Goal: Task Accomplishment & Management: Manage account settings

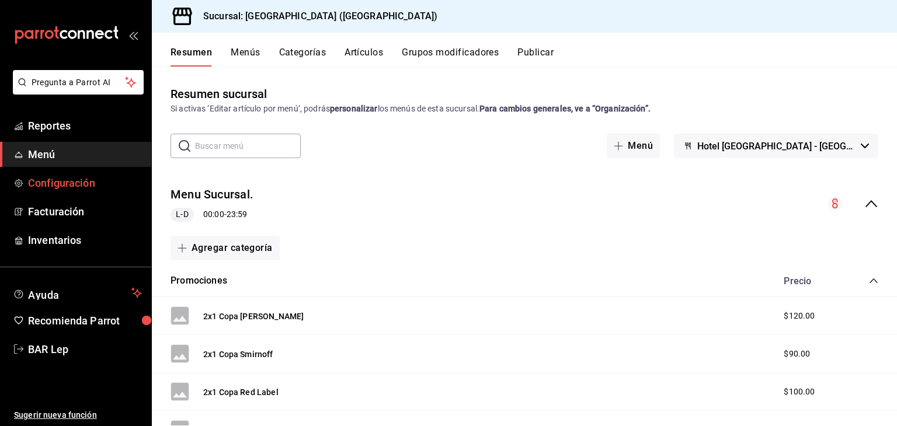
drag, startPoint x: 54, startPoint y: 169, endPoint x: 54, endPoint y: 176, distance: 6.4
click at [54, 176] on ul "Reportes Menú Configuración Facturación Inventarios" at bounding box center [75, 183] width 151 height 140
click at [54, 176] on span "Configuración" at bounding box center [85, 183] width 114 height 16
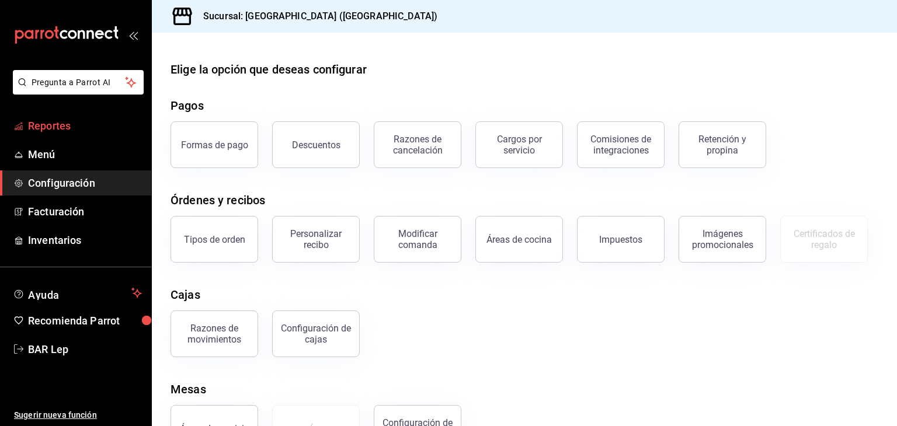
click at [83, 135] on link "Reportes" at bounding box center [75, 125] width 151 height 25
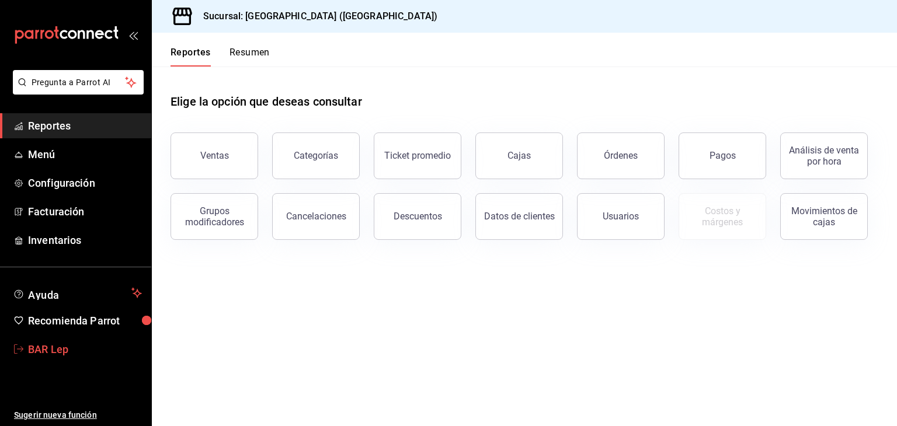
click at [84, 342] on span "BAR Lep" at bounding box center [85, 350] width 114 height 16
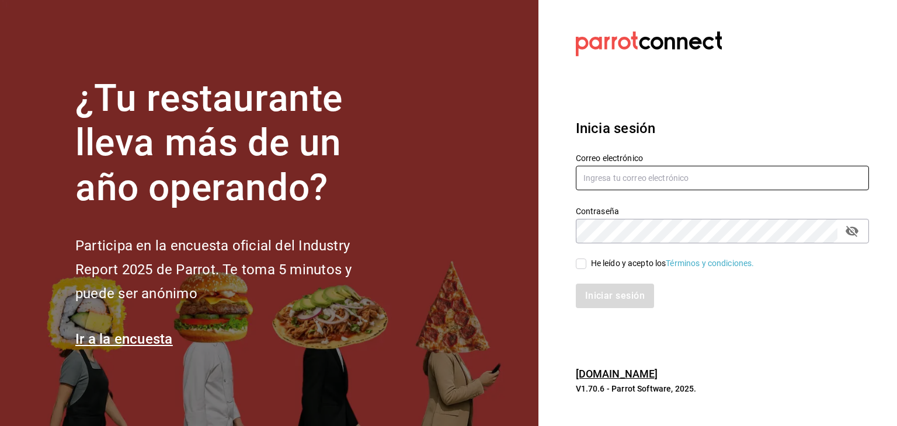
click at [644, 184] on input "text" at bounding box center [722, 178] width 293 height 25
type input "[EMAIL_ADDRESS][DOMAIN_NAME]"
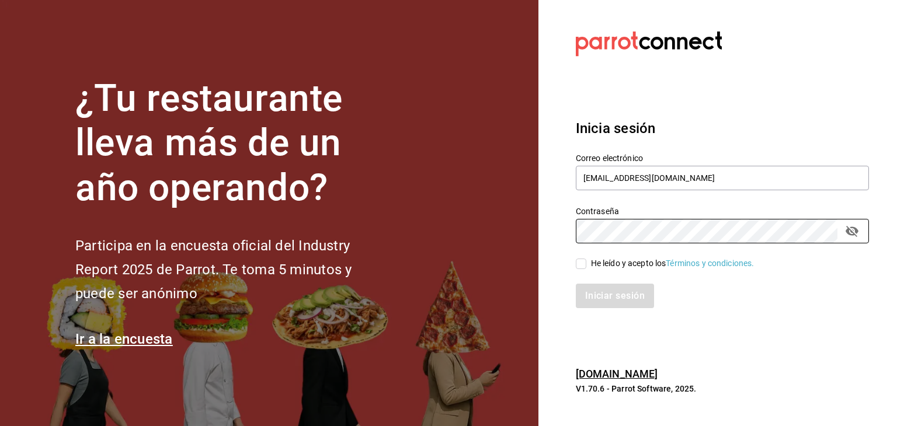
click at [584, 264] on input "He leído y acepto los Términos y condiciones." at bounding box center [581, 264] width 11 height 11
checkbox input "true"
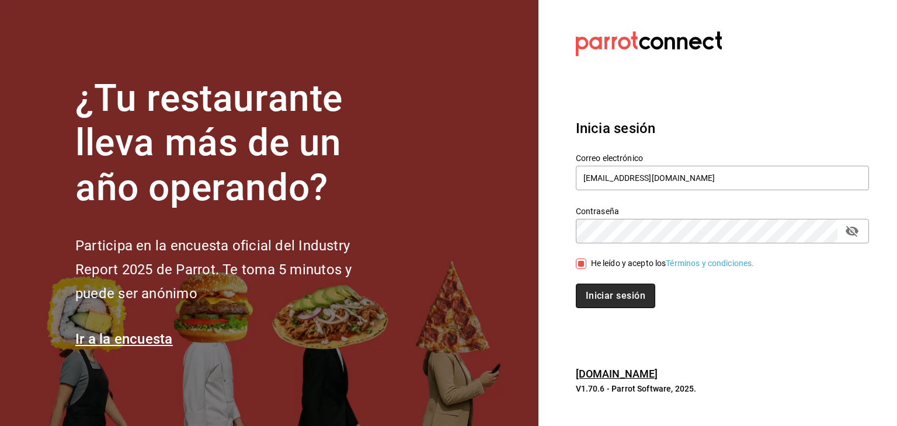
click at [601, 302] on button "Iniciar sesión" at bounding box center [615, 296] width 79 height 25
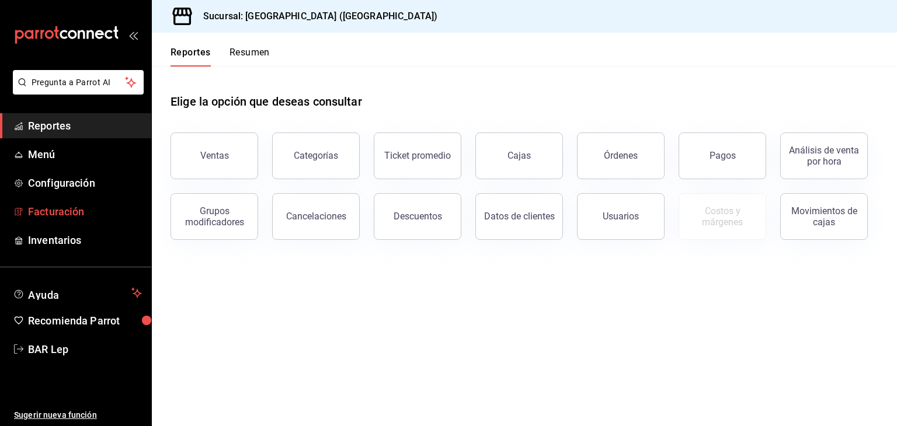
click at [61, 207] on span "Facturación" at bounding box center [85, 212] width 114 height 16
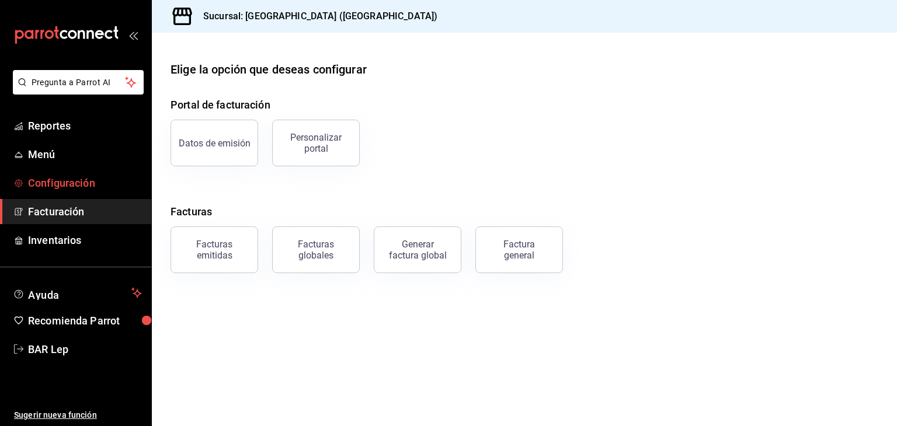
click at [70, 189] on span "Configuración" at bounding box center [85, 183] width 114 height 16
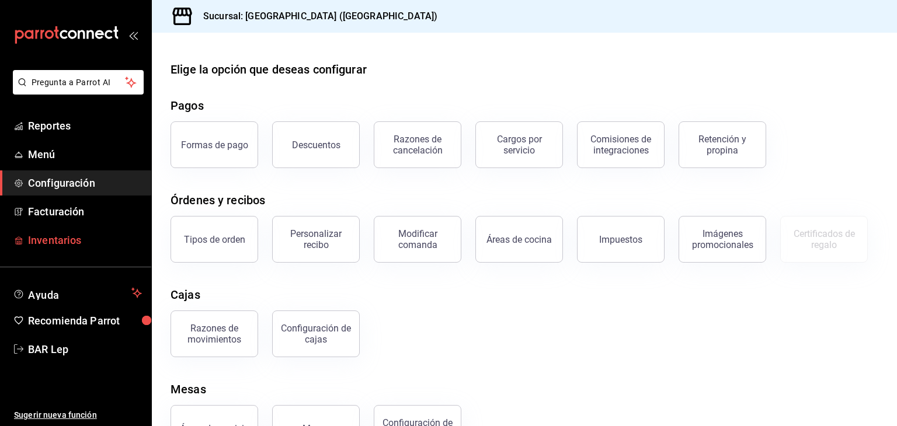
click at [83, 238] on span "Inventarios" at bounding box center [85, 240] width 114 height 16
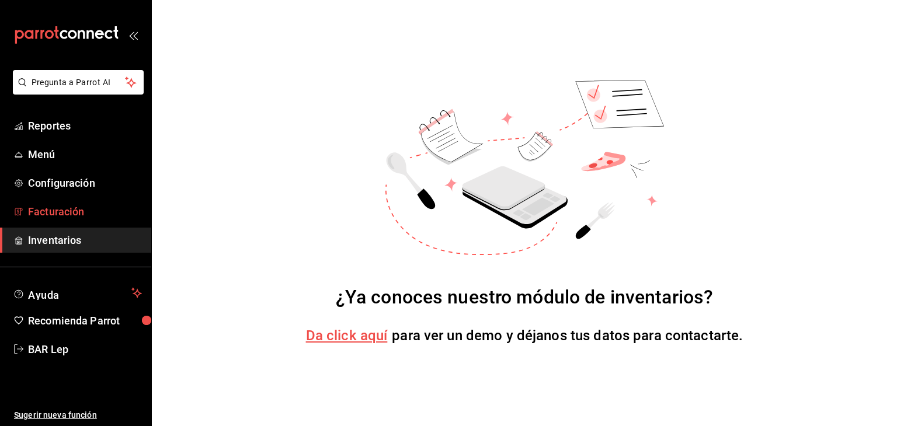
click at [95, 211] on span "Facturación" at bounding box center [85, 212] width 114 height 16
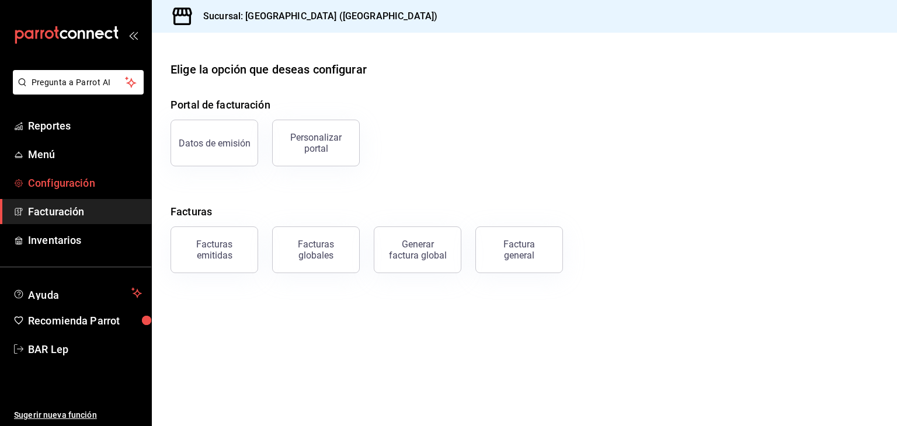
click at [103, 175] on span "Configuración" at bounding box center [85, 183] width 114 height 16
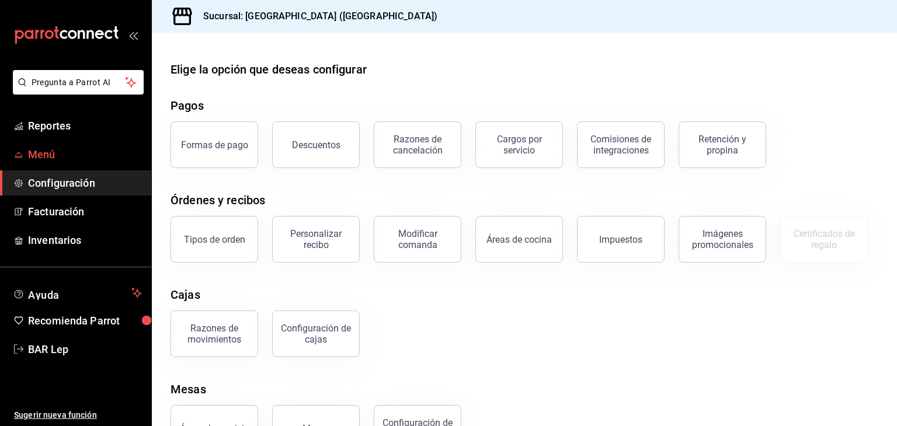
click at [103, 152] on span "Menú" at bounding box center [85, 155] width 114 height 16
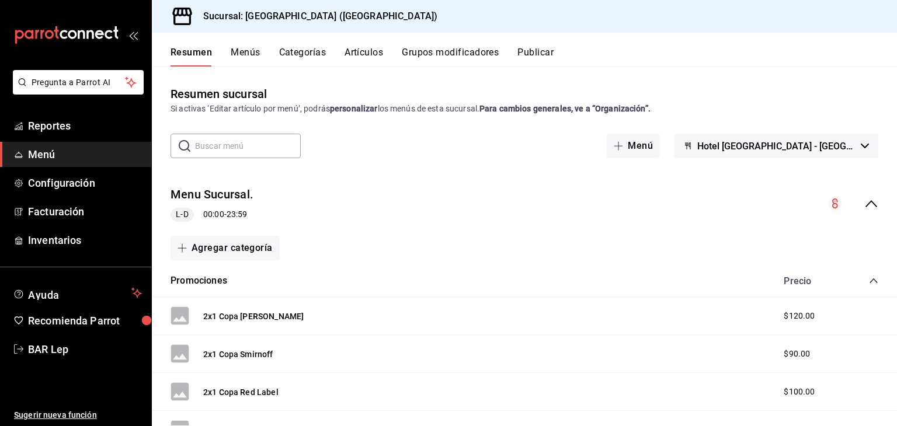
click at [106, 161] on span "Menú" at bounding box center [85, 155] width 114 height 16
drag, startPoint x: 285, startPoint y: 80, endPoint x: 298, endPoint y: 78, distance: 13.1
click at [298, 78] on div "Resumen sucursal Si activas ‘Editar artículo por menú’, podrás personalizar los…" at bounding box center [524, 246] width 745 height 359
click at [255, 51] on button "Menús" at bounding box center [245, 57] width 29 height 20
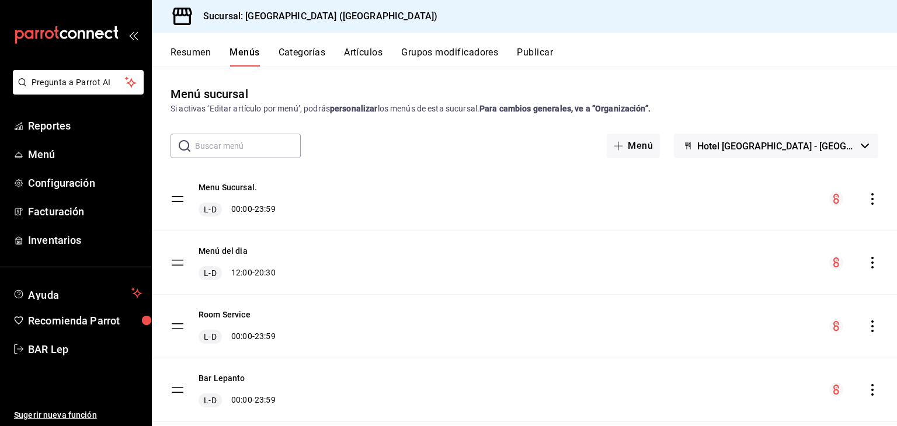
click at [361, 58] on button "Artículos" at bounding box center [363, 57] width 39 height 20
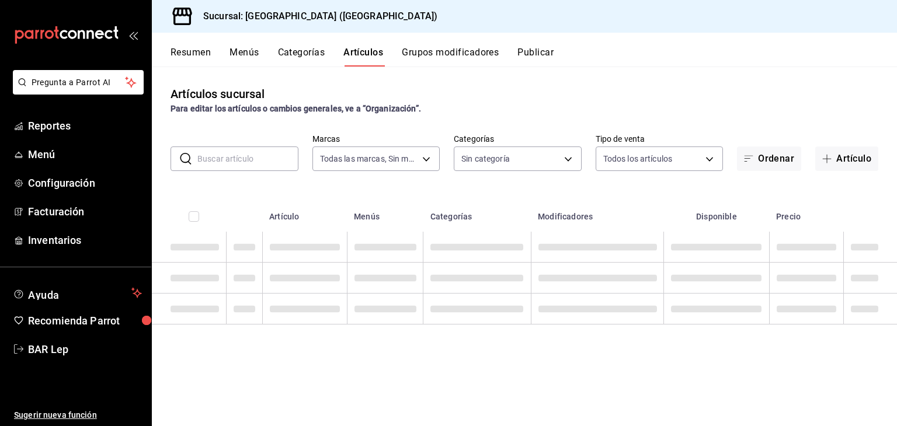
type input "78876d7d-d969-4c97-957f-d97bcaf374a8"
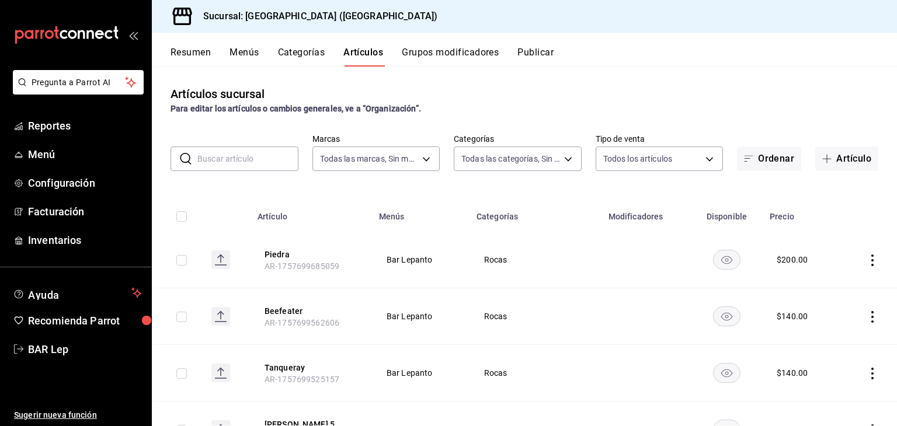
type input "9760281f-81ad-46c3-b9c0-be0c0613a977,ac4e71ac-81c4-4907-870b-e8ecc1dcb773,15b44…"
click at [252, 59] on button "Menús" at bounding box center [243, 57] width 29 height 20
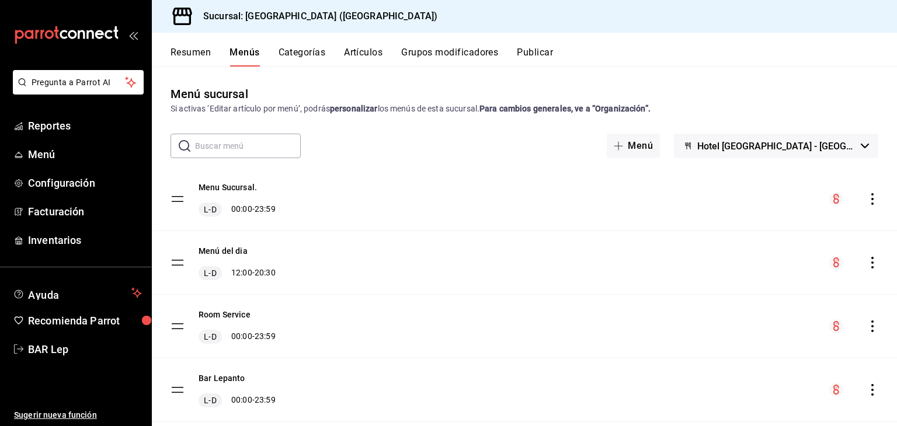
click at [374, 54] on button "Artículos" at bounding box center [363, 57] width 39 height 20
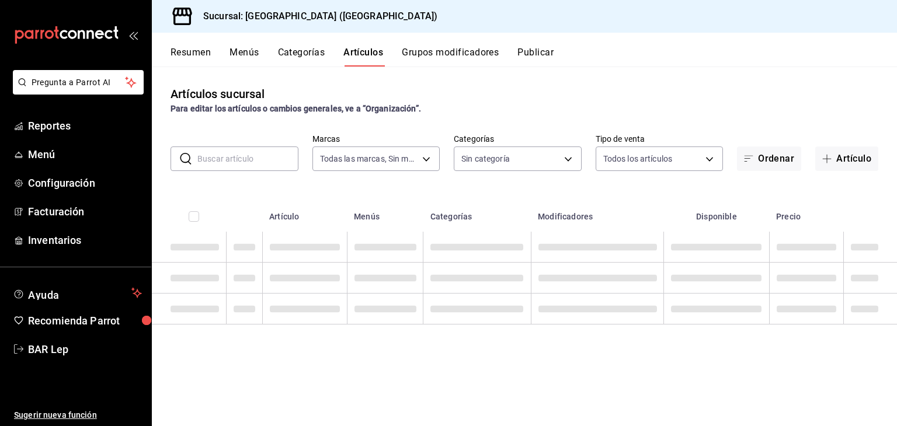
type input "78876d7d-d969-4c97-957f-d97bcaf374a8"
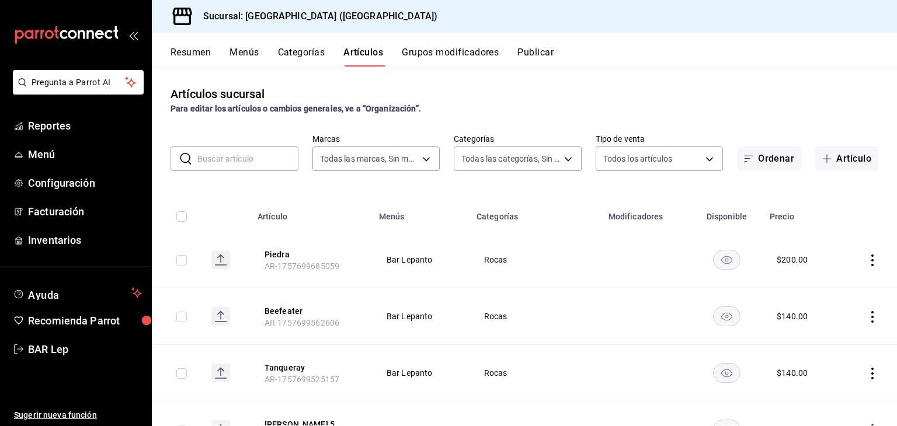
type input "9760281f-81ad-46c3-b9c0-be0c0613a977,ac4e71ac-81c4-4907-870b-e8ecc1dcb773,15b44…"
click at [284, 169] on input "text" at bounding box center [247, 158] width 101 height 23
type input "cerveza"
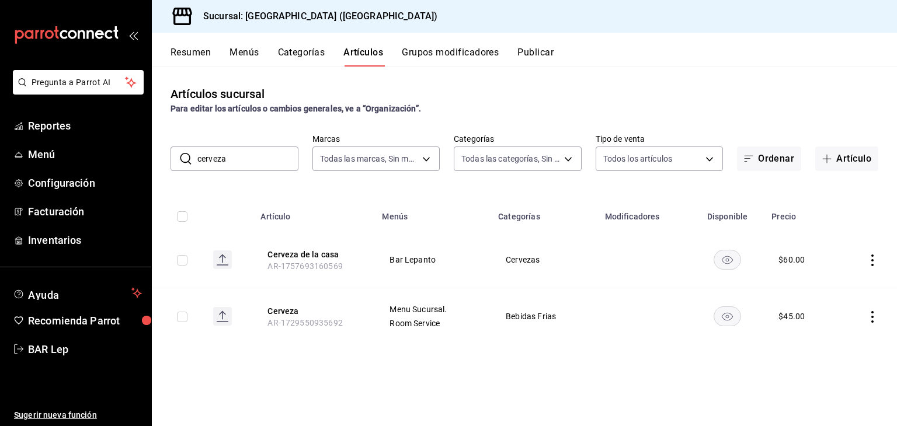
click at [279, 163] on input "cerveza" at bounding box center [247, 158] width 101 height 23
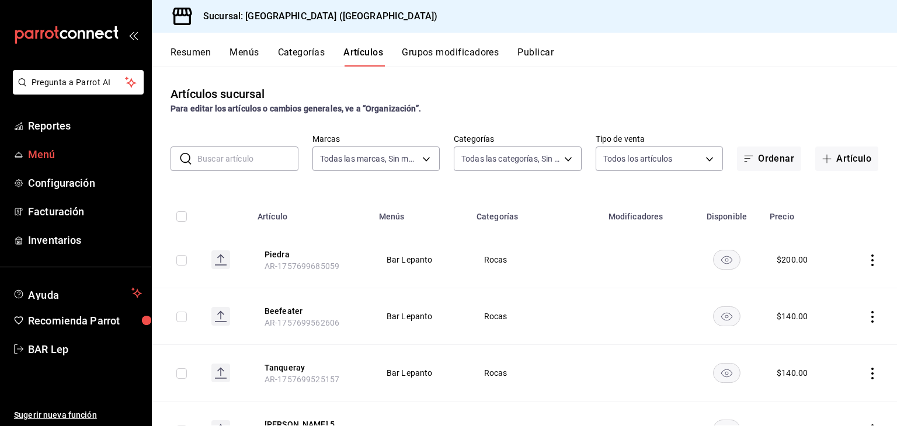
click at [91, 160] on span "Menú" at bounding box center [85, 155] width 114 height 16
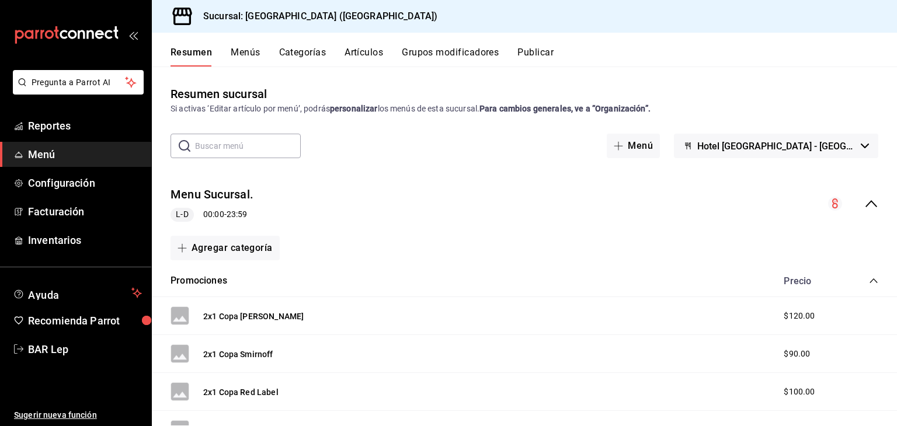
click at [301, 88] on div "Resumen sucursal Si activas ‘Editar artículo por menú’, podrás personalizar los…" at bounding box center [524, 100] width 745 height 30
click at [283, 74] on div "Resumen sucursal Si activas ‘Editar artículo por menú’, podrás personalizar los…" at bounding box center [524, 246] width 745 height 359
click at [217, 73] on div "Resumen sucursal Si activas ‘Editar artículo por menú’, podrás personalizar los…" at bounding box center [524, 246] width 745 height 359
drag, startPoint x: 126, startPoint y: 32, endPoint x: 103, endPoint y: 160, distance: 130.0
click at [103, 160] on div "Pregunta a Parrot AI Reportes Menú Configuración Facturación Inventarios Ayuda …" at bounding box center [76, 213] width 152 height 426
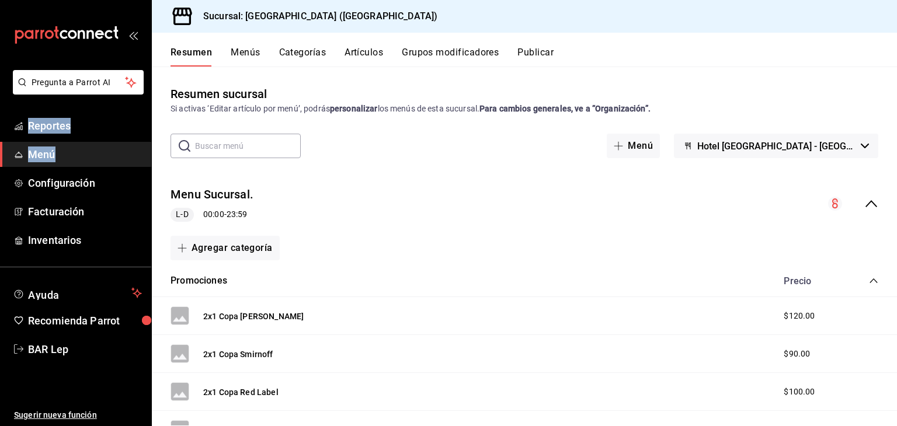
click at [103, 160] on span "Menú" at bounding box center [85, 155] width 114 height 16
click at [280, 78] on div "Resumen sucursal Si activas ‘Editar artículo por menú’, podrás personalizar los…" at bounding box center [524, 246] width 745 height 359
click at [364, 62] on button "Artículos" at bounding box center [363, 57] width 39 height 20
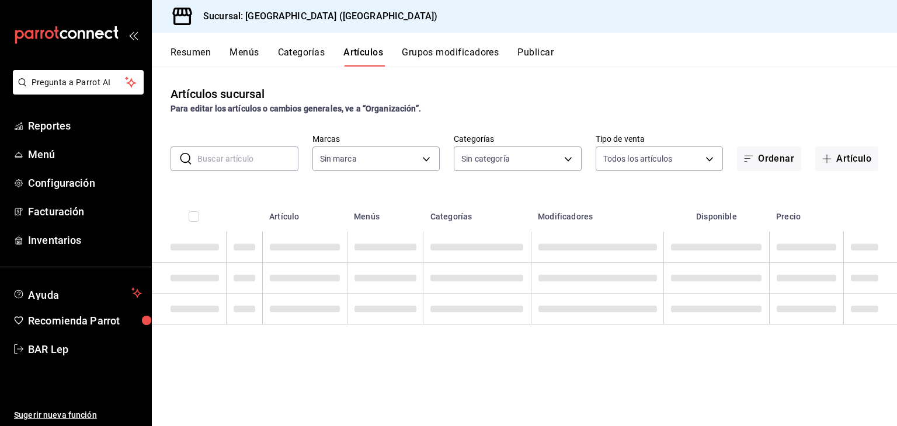
type input "78876d7d-d969-4c97-957f-d97bcaf374a8"
type input "9760281f-81ad-46c3-b9c0-be0c0613a977,ac4e71ac-81c4-4907-870b-e8ecc1dcb773,15b44…"
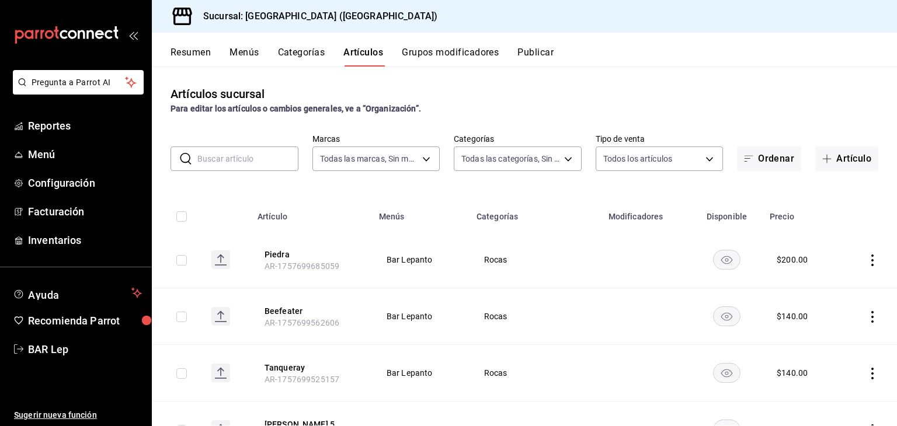
click at [189, 62] on button "Resumen" at bounding box center [190, 57] width 40 height 20
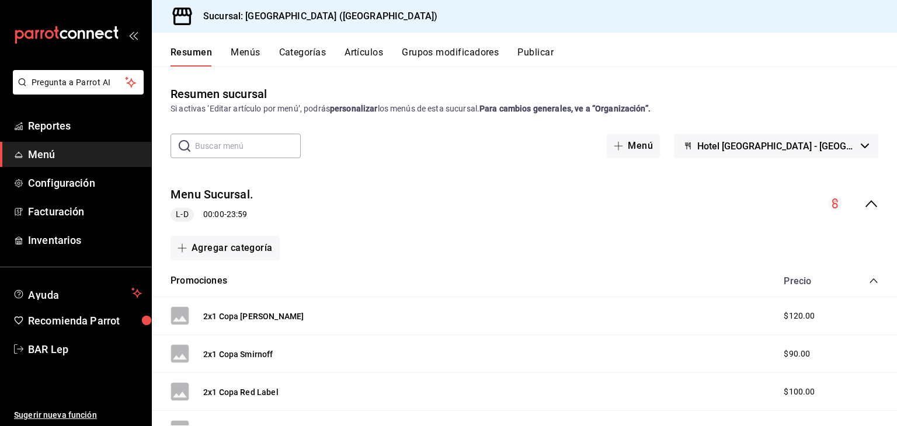
click at [364, 57] on button "Artículos" at bounding box center [363, 57] width 39 height 20
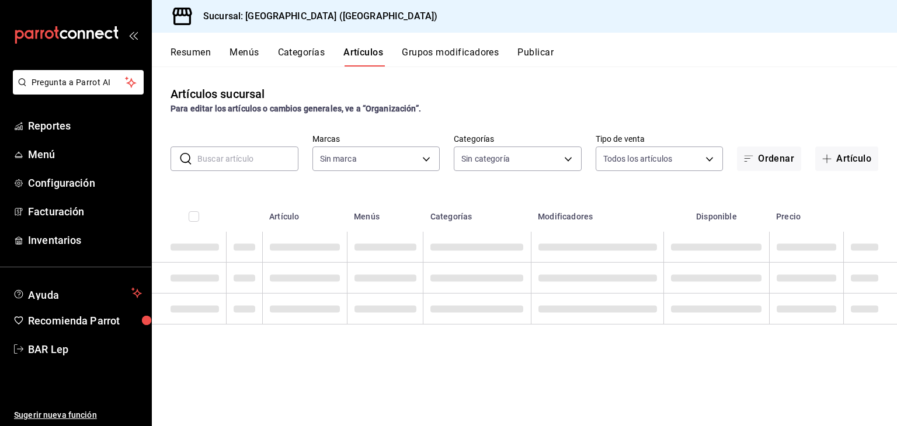
type input "78876d7d-d969-4c97-957f-d97bcaf374a8"
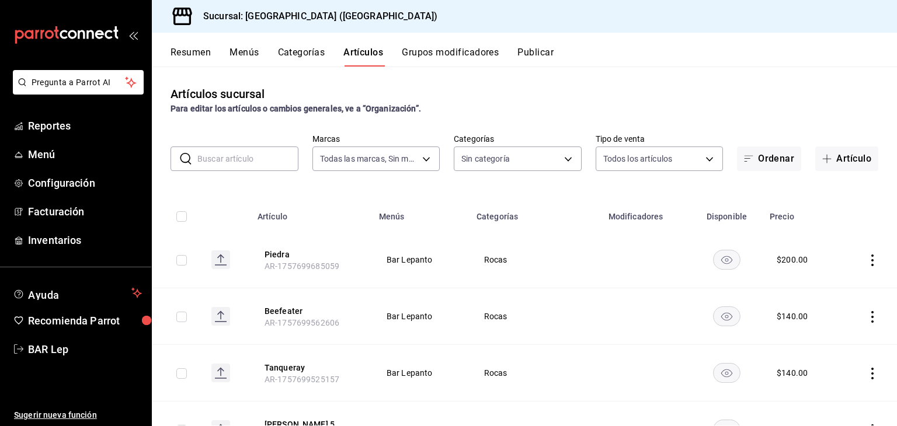
type input "9760281f-81ad-46c3-b9c0-be0c0613a977,ac4e71ac-81c4-4907-870b-e8ecc1dcb773,15b44…"
click at [254, 162] on input "text" at bounding box center [247, 158] width 101 height 23
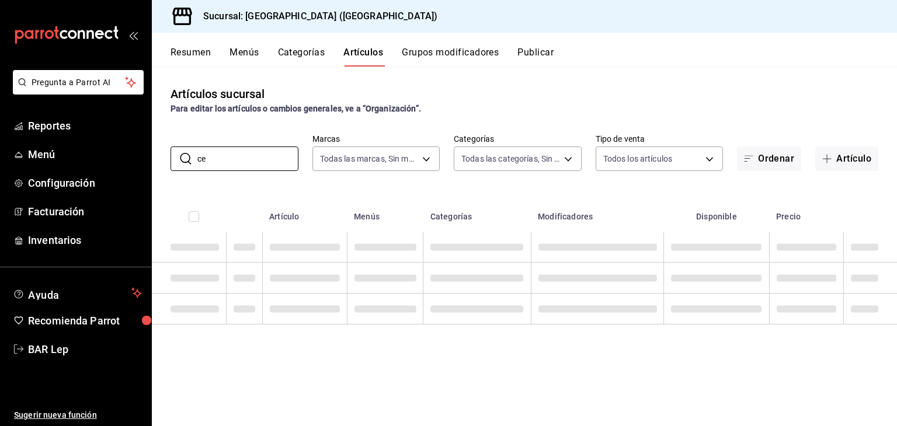
type input "c"
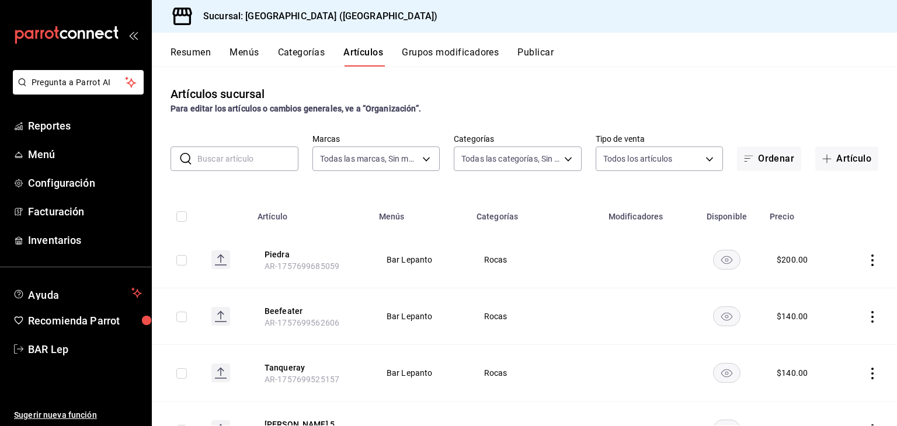
click at [292, 131] on div "Artículos sucursal Para editar los artículos o cambios generales, ve a “Organiz…" at bounding box center [524, 246] width 745 height 359
click at [240, 51] on button "Menús" at bounding box center [243, 57] width 29 height 20
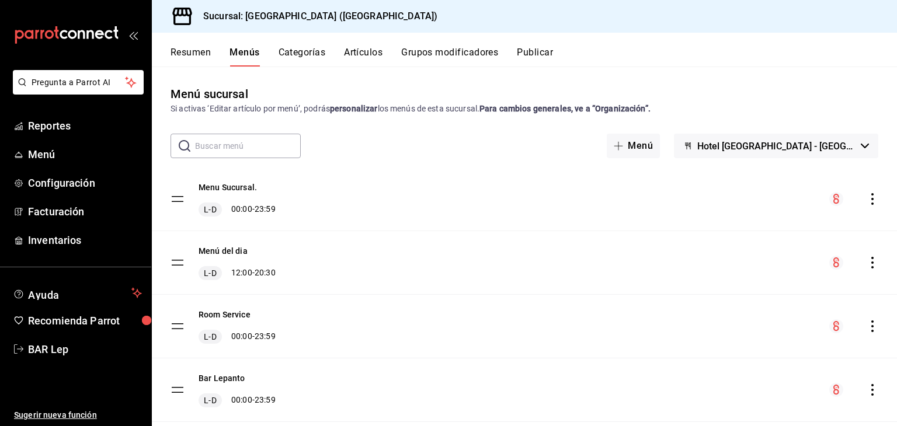
click at [374, 47] on button "Artículos" at bounding box center [363, 57] width 39 height 20
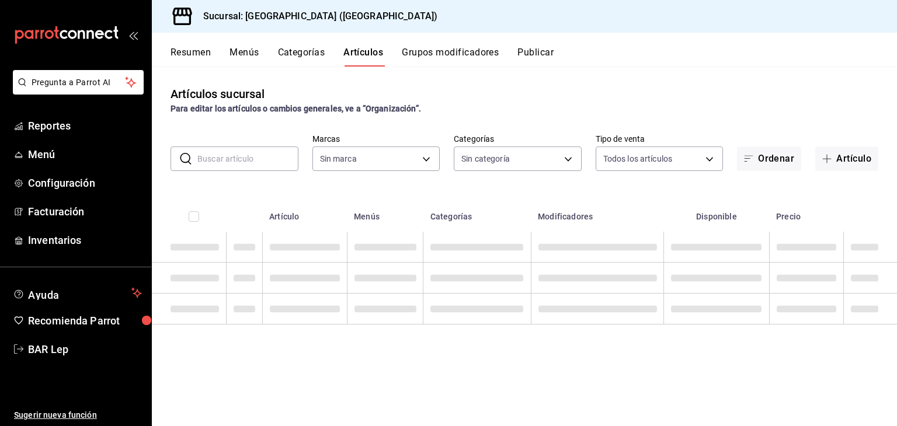
type input "9760281f-81ad-46c3-b9c0-be0c0613a977,ac4e71ac-81c4-4907-870b-e8ecc1dcb773,15b44…"
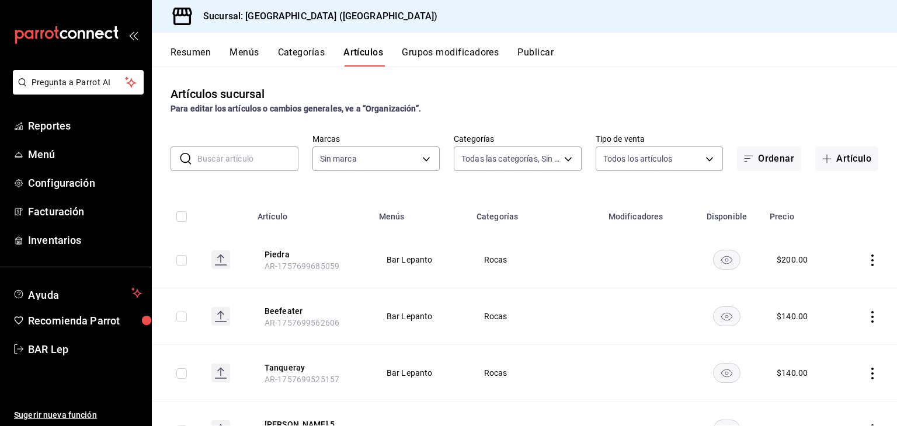
type input "78876d7d-d969-4c97-957f-d97bcaf374a8"
click at [269, 151] on input "text" at bounding box center [247, 158] width 101 height 23
click at [243, 57] on button "Menús" at bounding box center [243, 57] width 29 height 20
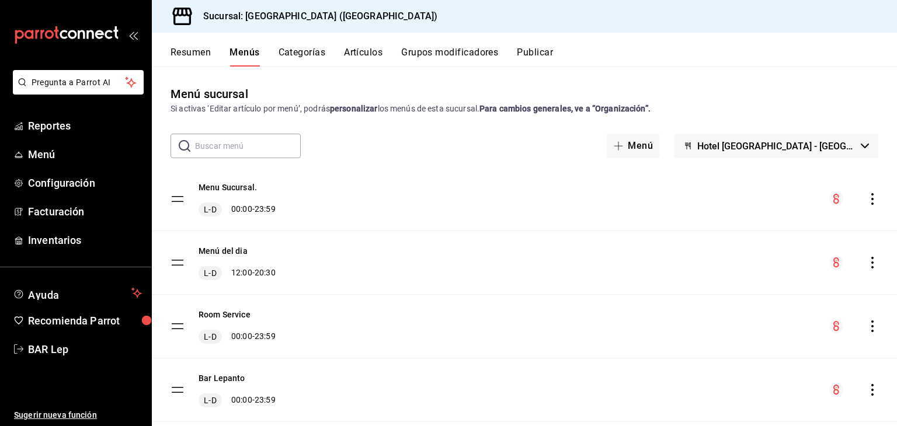
click at [217, 143] on input "text" at bounding box center [248, 145] width 106 height 23
type input "bar"
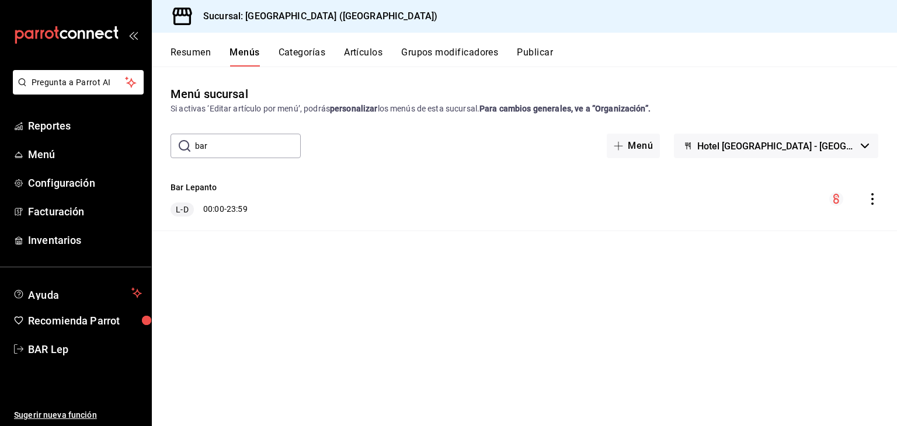
click at [245, 204] on div "L-D 00:00 - 23:59" at bounding box center [208, 210] width 77 height 14
click at [206, 192] on button "Bar Lepanto" at bounding box center [193, 188] width 47 height 12
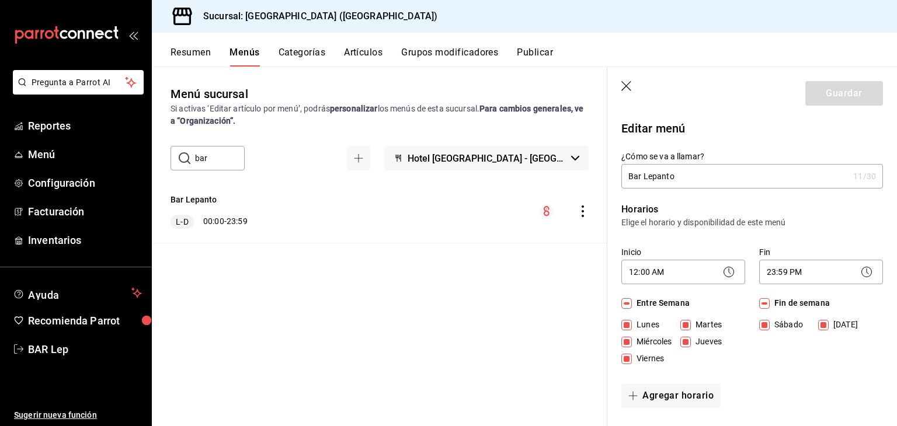
click at [637, 88] on header "Guardar" at bounding box center [752, 91] width 290 height 48
click at [625, 85] on icon "button" at bounding box center [626, 86] width 10 height 10
checkbox input "false"
type input "1758163765681"
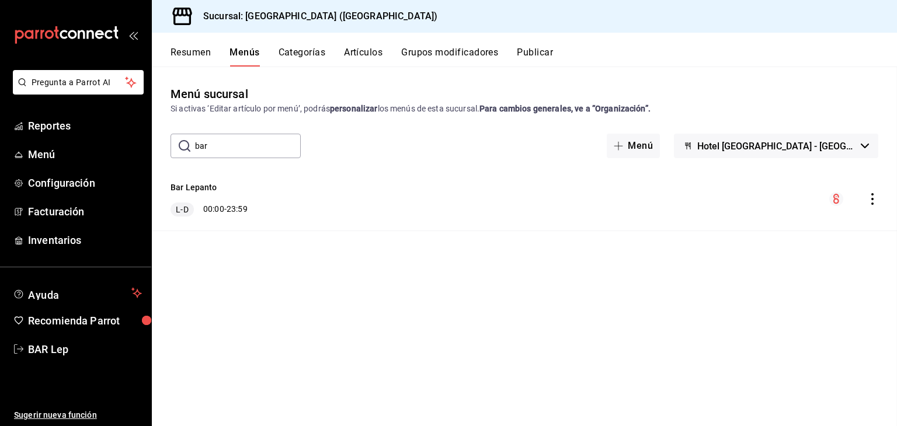
checkbox input "false"
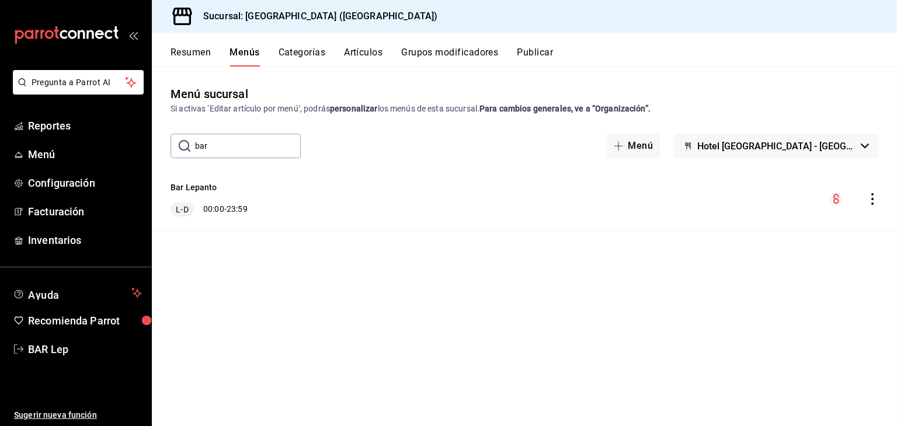
checkbox input "false"
click at [429, 71] on div "Menú sucursal Si activas ‘Editar artículo por menú’, podrás personalizar los me…" at bounding box center [524, 246] width 745 height 359
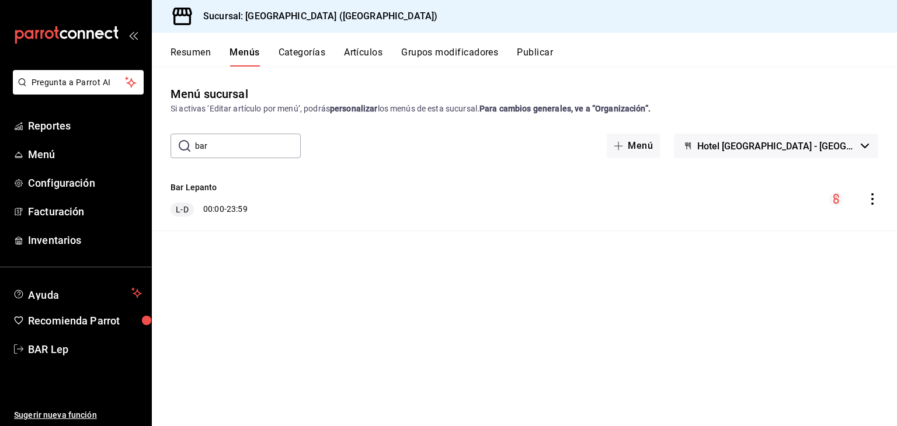
drag, startPoint x: 370, startPoint y: 44, endPoint x: 361, endPoint y: 54, distance: 13.2
click at [361, 54] on div "Resumen Menús Categorías Artículos Grupos modificadores Publicar" at bounding box center [524, 50] width 745 height 34
click at [361, 54] on button "Artículos" at bounding box center [363, 57] width 39 height 20
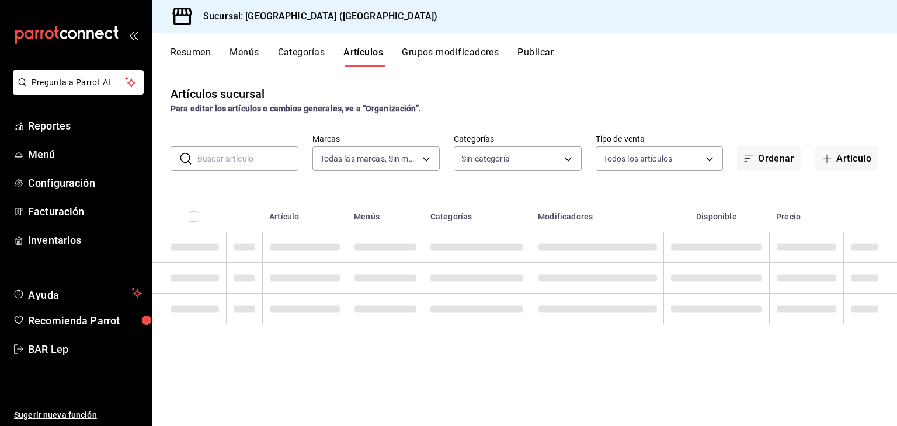
type input "78876d7d-d969-4c97-957f-d97bcaf374a8"
click at [227, 148] on input "text" at bounding box center [247, 158] width 101 height 23
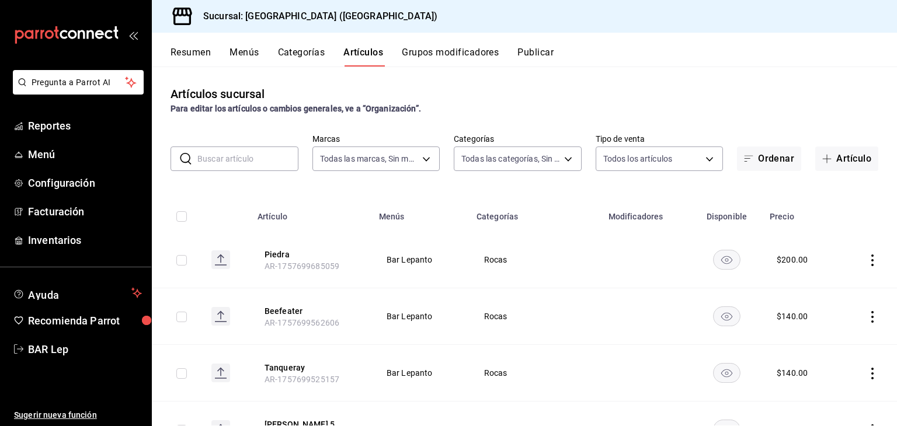
type input "9760281f-81ad-46c3-b9c0-be0c0613a977,ac4e71ac-81c4-4907-870b-e8ecc1dcb773,15b44…"
type input "cerveza"
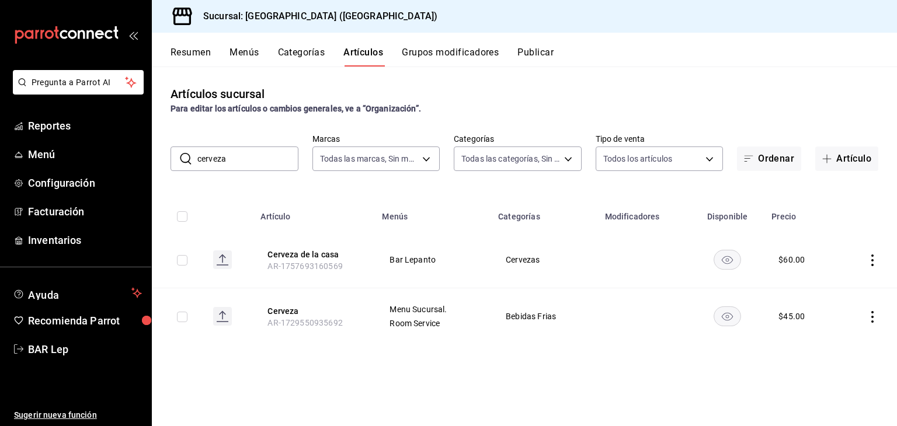
click at [251, 51] on button "Menús" at bounding box center [243, 57] width 29 height 20
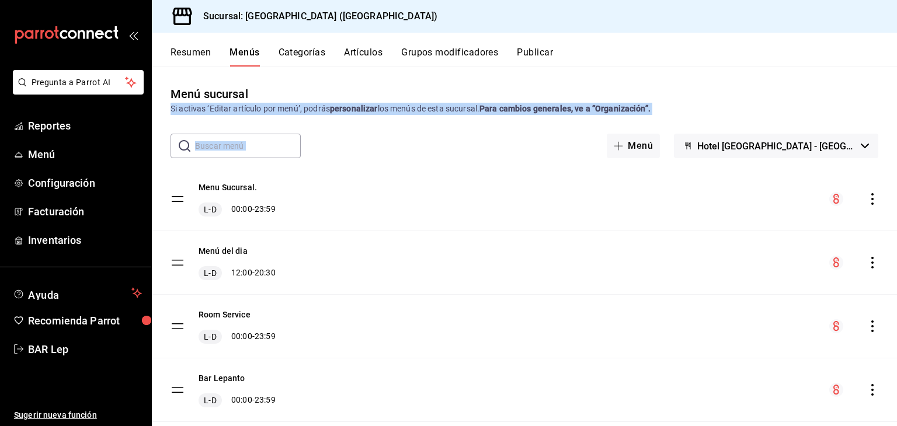
drag, startPoint x: 809, startPoint y: 68, endPoint x: 896, endPoint y: 117, distance: 100.4
click at [896, 117] on div "Menú sucursal Si activas ‘Editar artículo por menú’, podrás personalizar los me…" at bounding box center [524, 246] width 745 height 359
click at [829, 102] on div "Menú sucursal Si activas ‘Editar artículo por menú’, podrás personalizar los me…" at bounding box center [524, 100] width 745 height 30
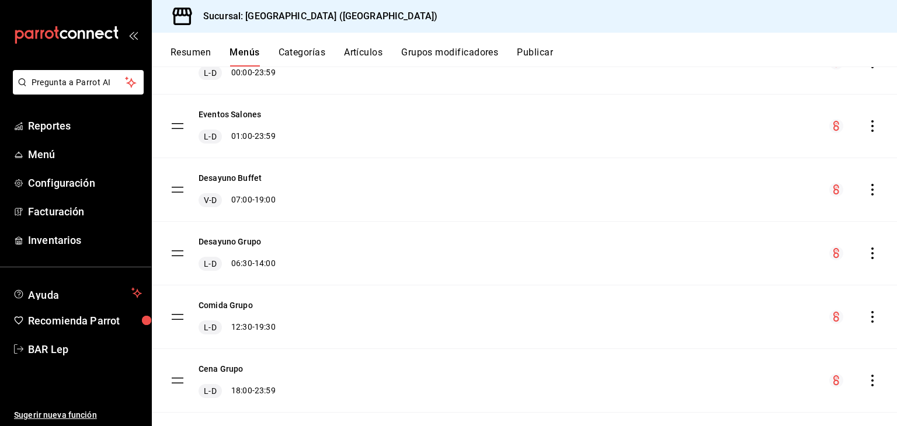
scroll to position [327, 0]
drag, startPoint x: 883, startPoint y: 302, endPoint x: 876, endPoint y: 259, distance: 43.7
click at [876, 259] on tbody "Menu Sucursal. L-D 00:00 - 23:59 Menú del dia L-D 12:00 - 20:30 Room Service L-…" at bounding box center [524, 159] width 745 height 636
click at [876, 259] on div "Desayuno Grupo L-D 06:30 - 14:00" at bounding box center [524, 253] width 745 height 63
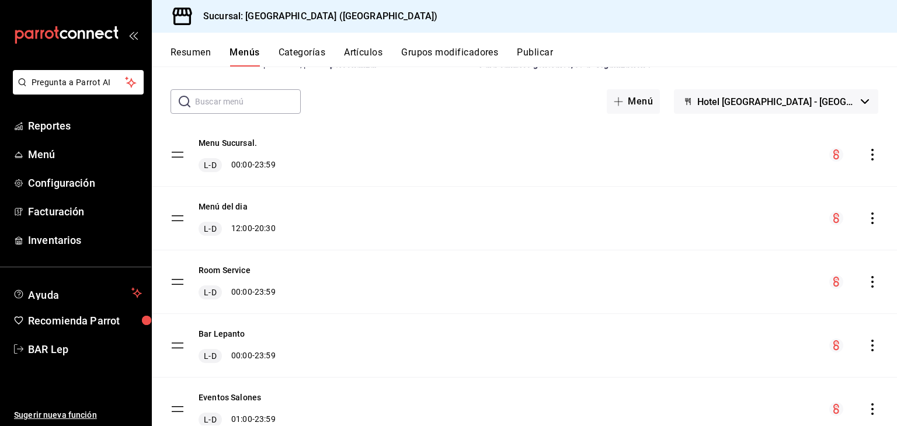
scroll to position [45, 0]
click at [866, 349] on icon "actions" at bounding box center [872, 345] width 12 height 12
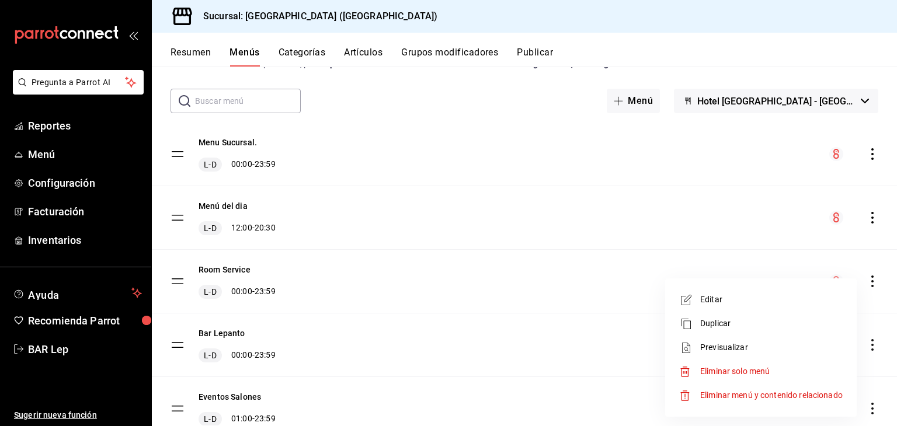
click at [752, 298] on span "Editar" at bounding box center [771, 300] width 142 height 12
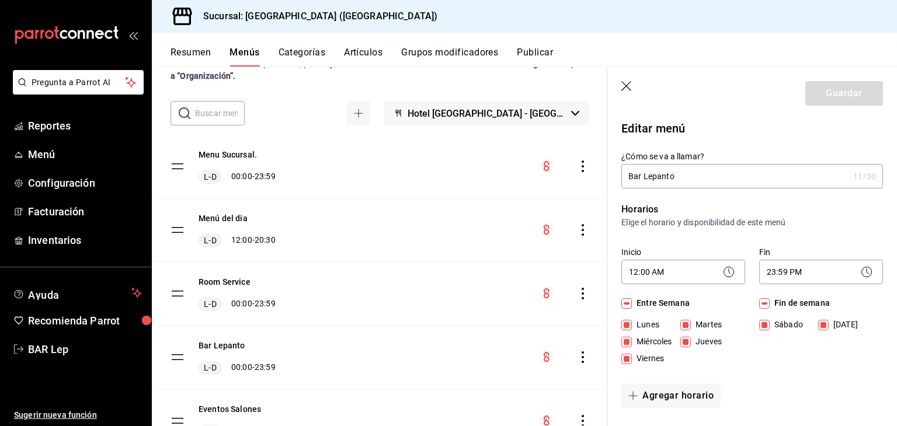
click at [627, 89] on icon "button" at bounding box center [627, 87] width 12 height 12
checkbox input "false"
type input "1758163934563"
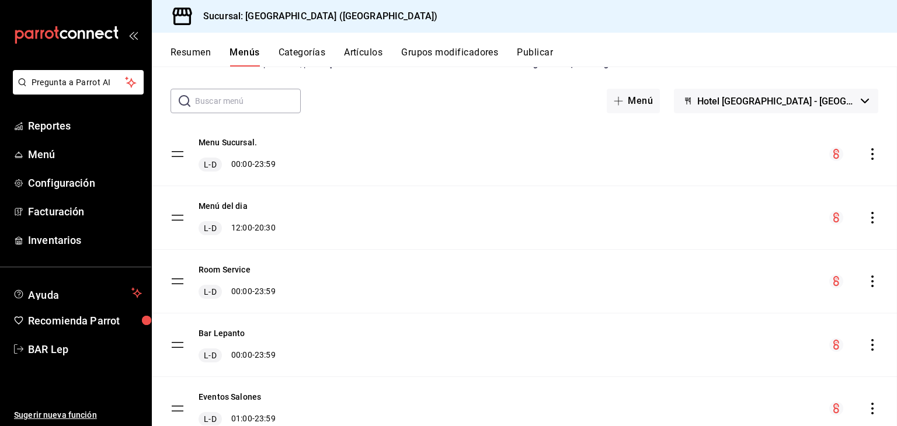
checkbox input "false"
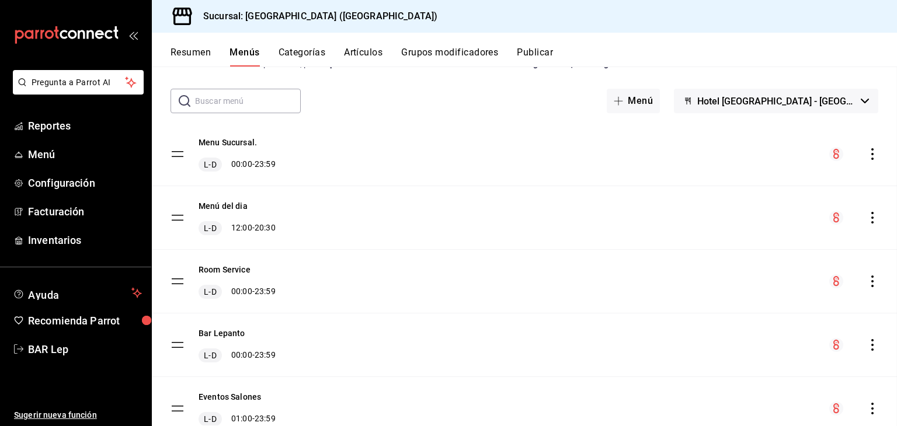
checkbox input "false"
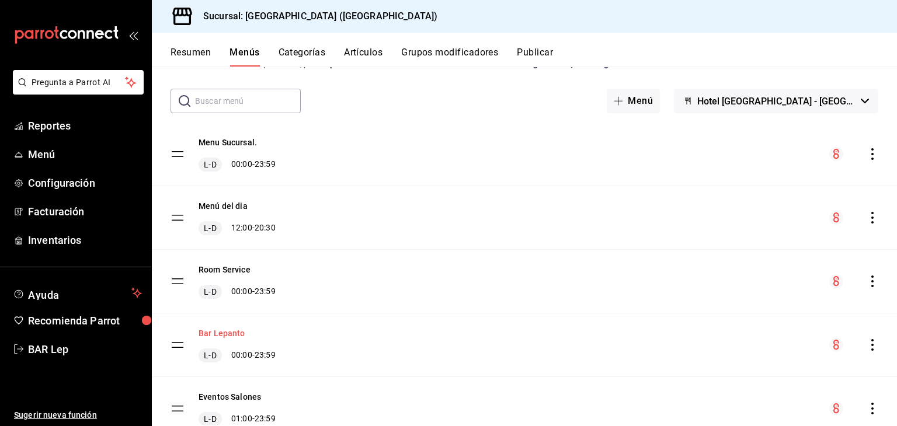
click at [203, 335] on button "Bar Lepanto" at bounding box center [221, 334] width 47 height 12
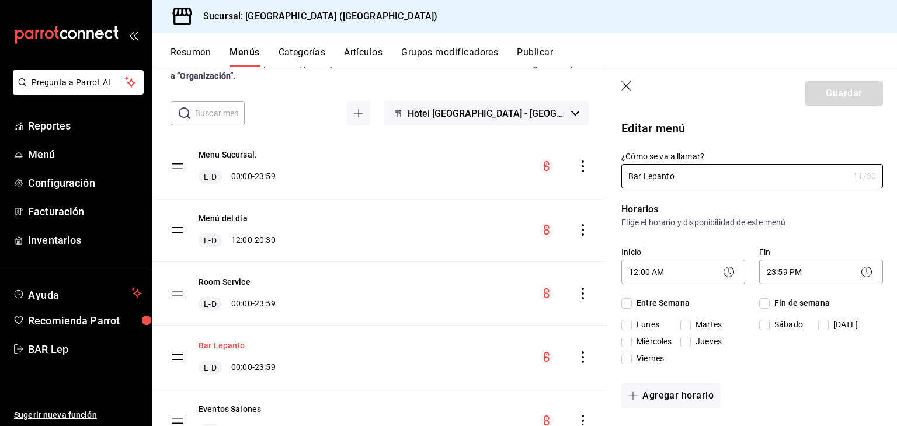
checkbox input "true"
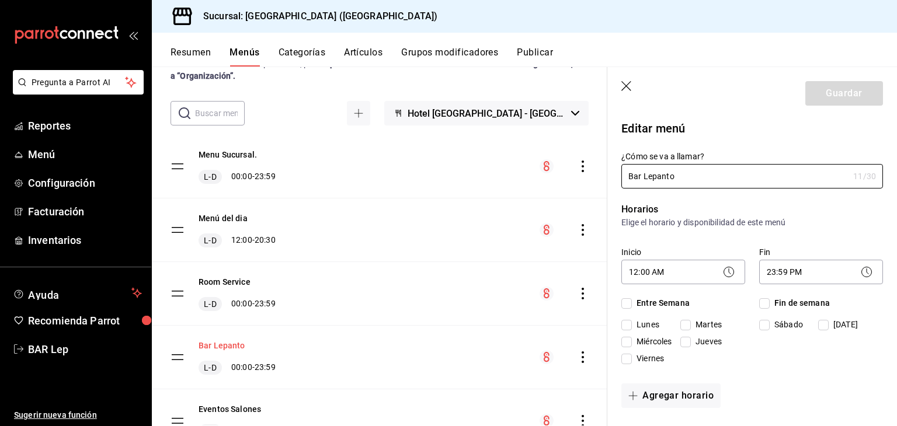
checkbox input "true"
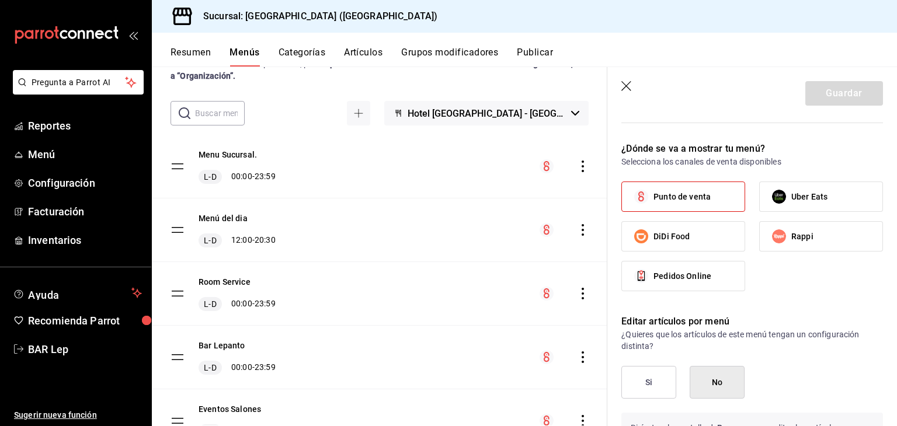
scroll to position [542, 0]
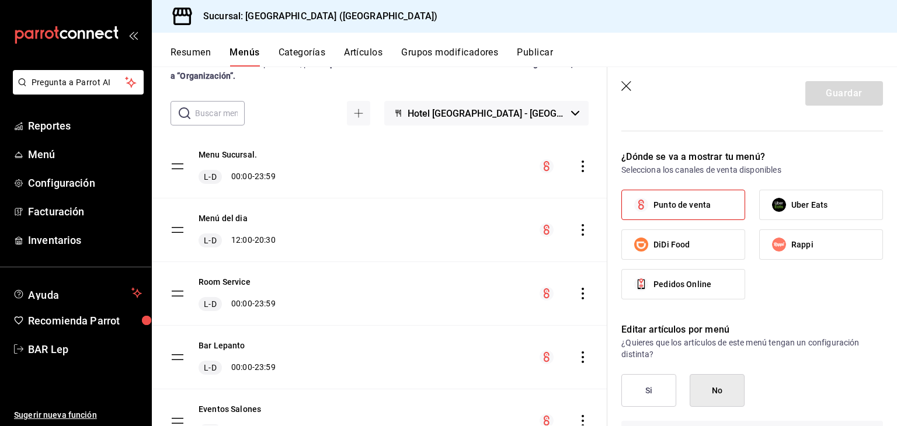
click at [626, 95] on header "Guardar" at bounding box center [752, 91] width 290 height 48
click at [626, 81] on icon "button" at bounding box center [627, 87] width 12 height 12
checkbox input "false"
type input "1758163952505"
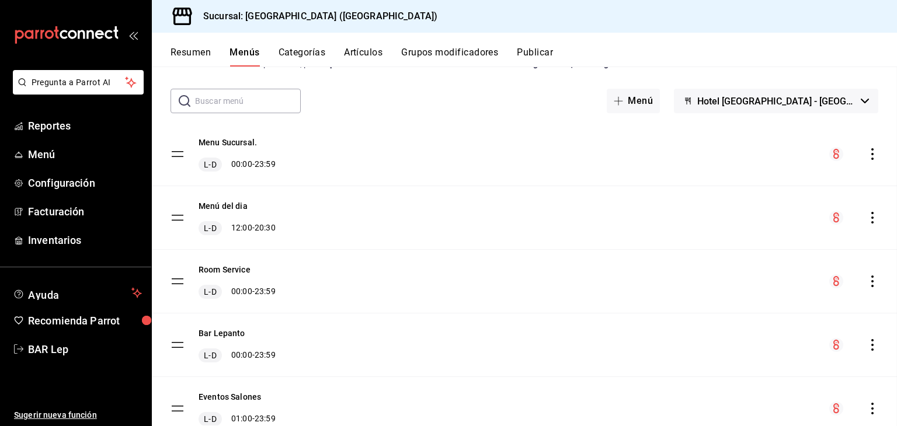
checkbox input "false"
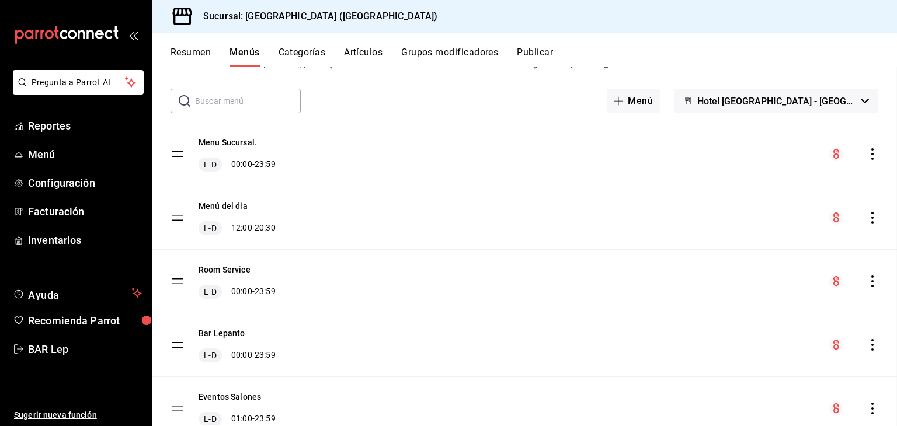
checkbox input "false"
click at [70, 157] on span "Menú" at bounding box center [85, 155] width 114 height 16
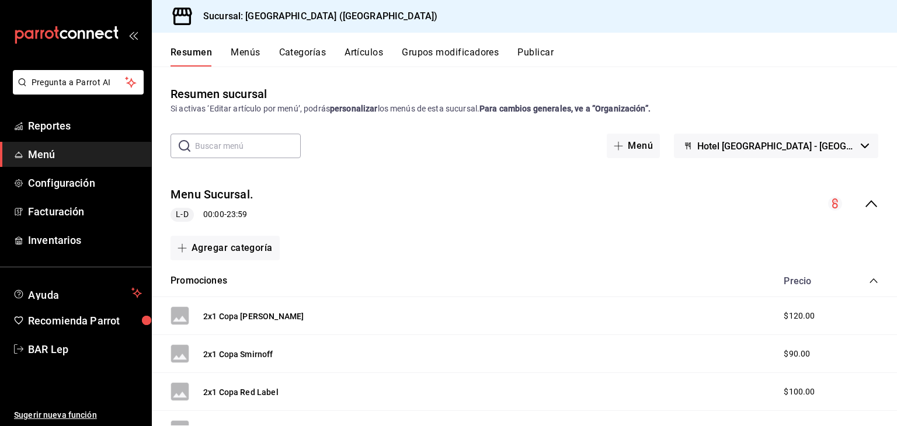
click at [252, 154] on input "text" at bounding box center [248, 145] width 106 height 23
type input "bar"
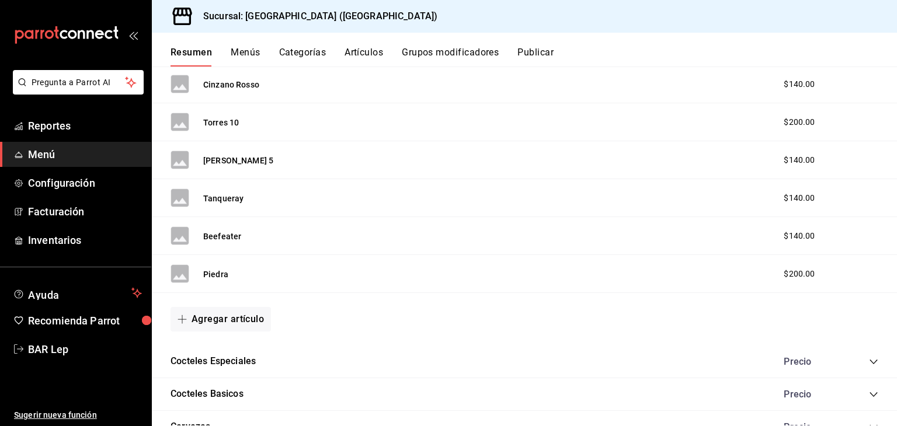
scroll to position [661, 0]
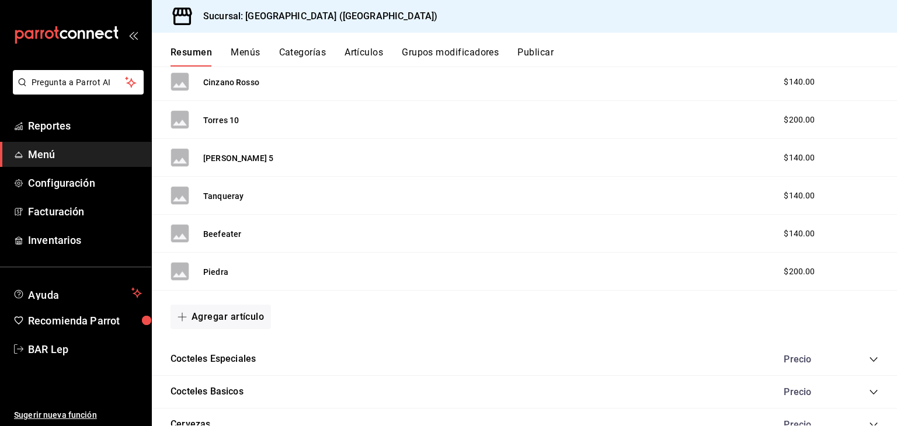
drag, startPoint x: 866, startPoint y: 363, endPoint x: 890, endPoint y: 351, distance: 26.1
click at [890, 351] on div "Resumen sucursal Si activas ‘Editar artículo por menú’, podrás personalizar los…" at bounding box center [524, 246] width 745 height 359
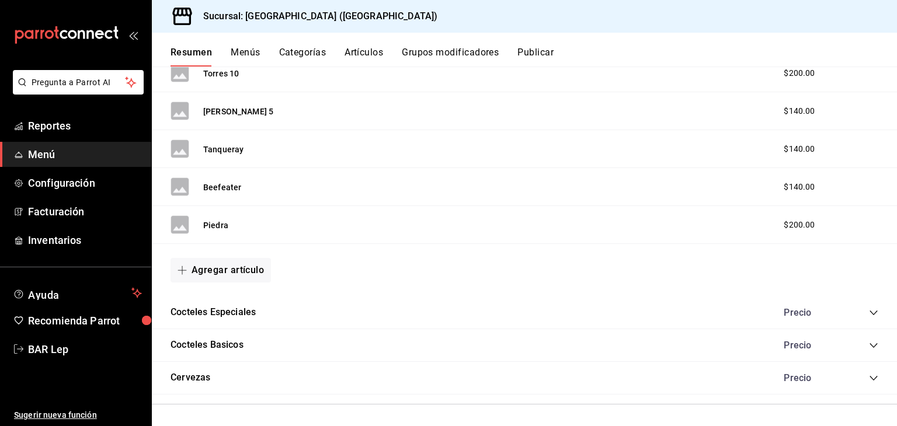
click at [869, 376] on icon "collapse-category-row" at bounding box center [873, 378] width 9 height 9
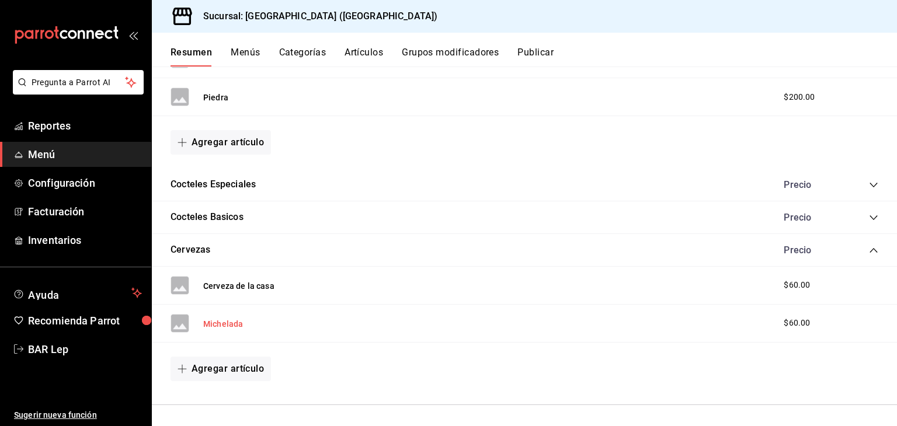
click at [220, 323] on button "Michelada" at bounding box center [223, 324] width 40 height 12
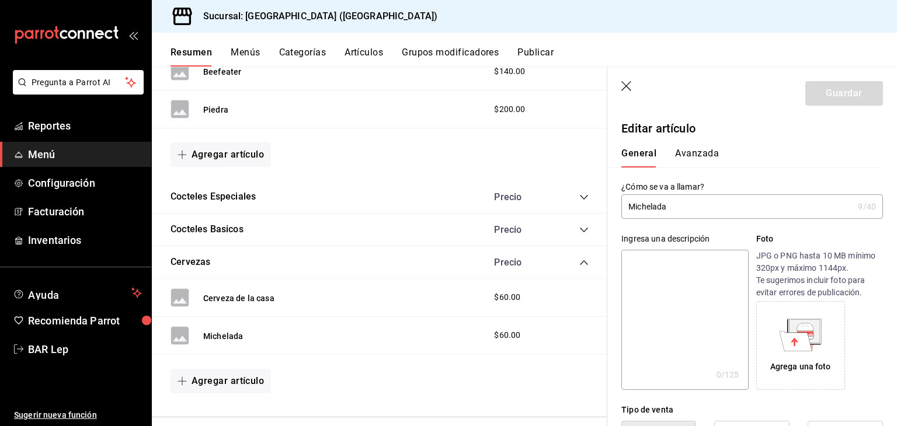
click at [626, 87] on icon "button" at bounding box center [627, 87] width 12 height 12
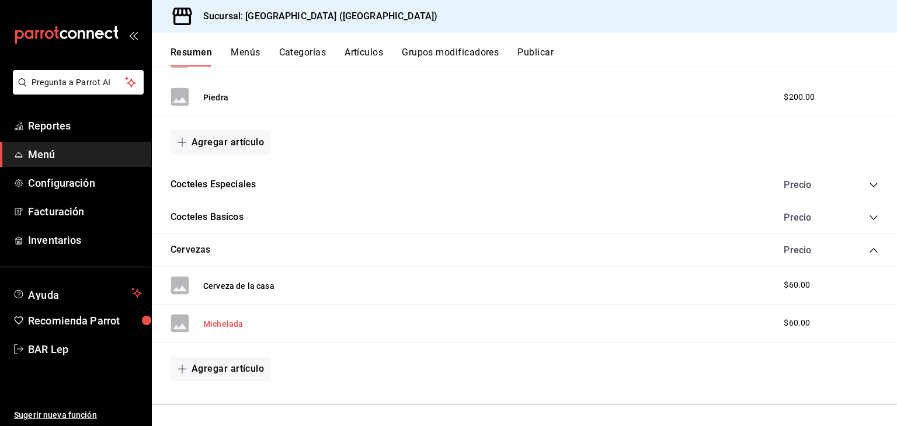
click at [222, 319] on button "Michelada" at bounding box center [223, 324] width 40 height 12
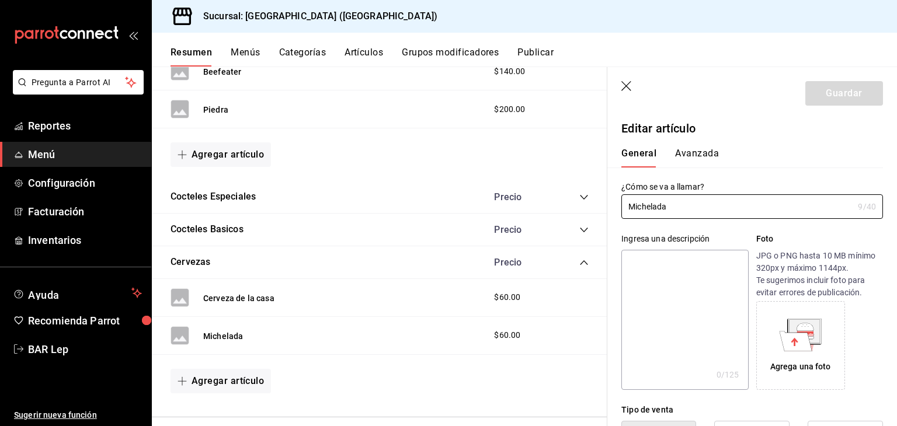
type input "$60.00"
click at [629, 89] on icon "button" at bounding box center [626, 86] width 10 height 10
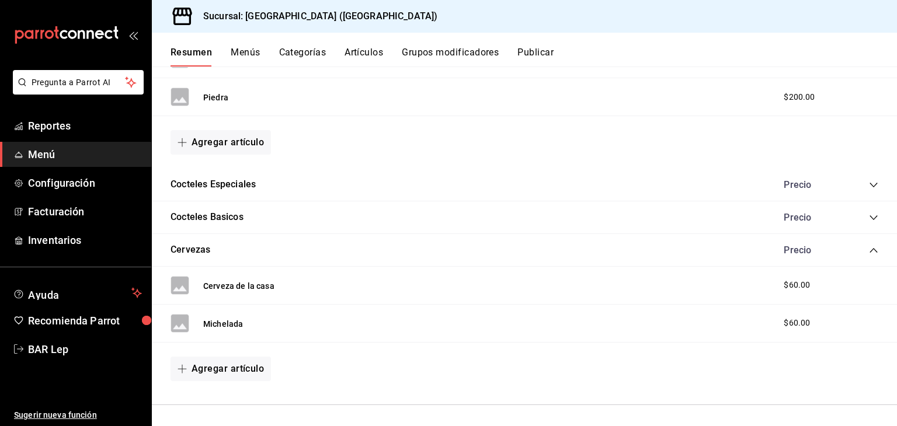
click at [549, 18] on div "Sucursal: [GEOGRAPHIC_DATA] ([GEOGRAPHIC_DATA])" at bounding box center [524, 16] width 745 height 33
click at [83, 30] on icon "mailbox folders" at bounding box center [66, 35] width 105 height 18
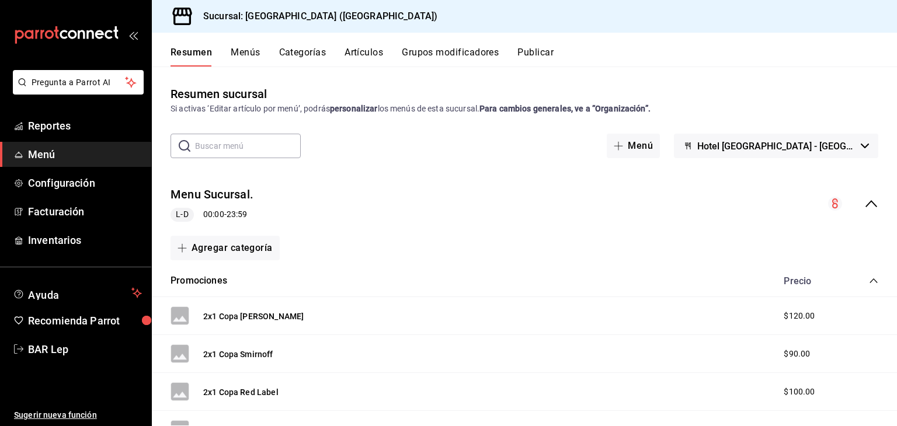
click at [727, 71] on div "Resumen sucursal Si activas ‘Editar artículo por menú’, podrás personalizar los…" at bounding box center [524, 246] width 745 height 359
click at [834, 97] on div "Resumen sucursal Si activas ‘Editar artículo por menú’, podrás personalizar los…" at bounding box center [524, 100] width 745 height 30
click at [236, 47] on button "Menús" at bounding box center [245, 57] width 29 height 20
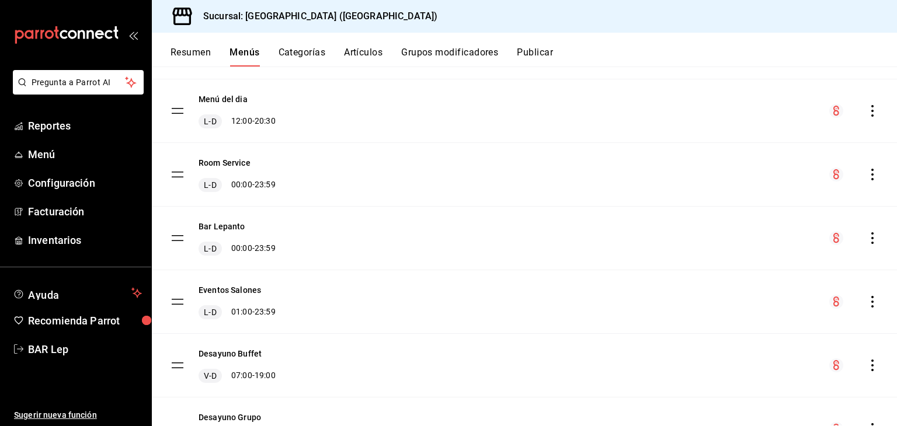
scroll to position [155, 0]
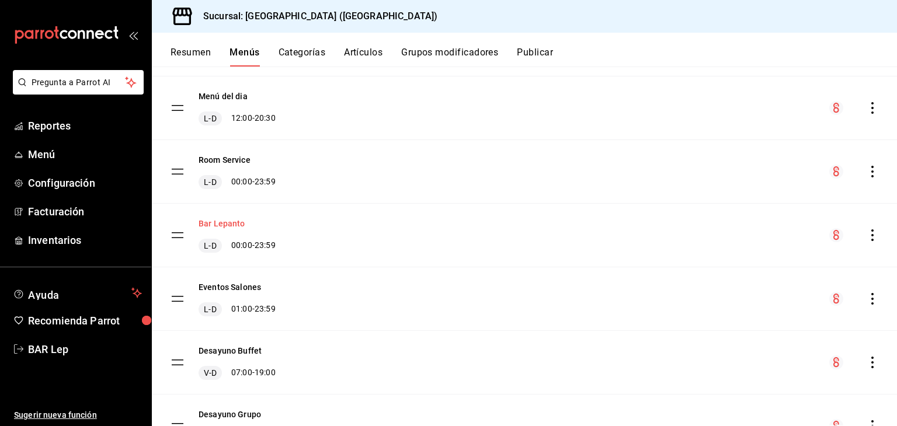
click at [228, 222] on button "Bar Lepanto" at bounding box center [221, 224] width 47 height 12
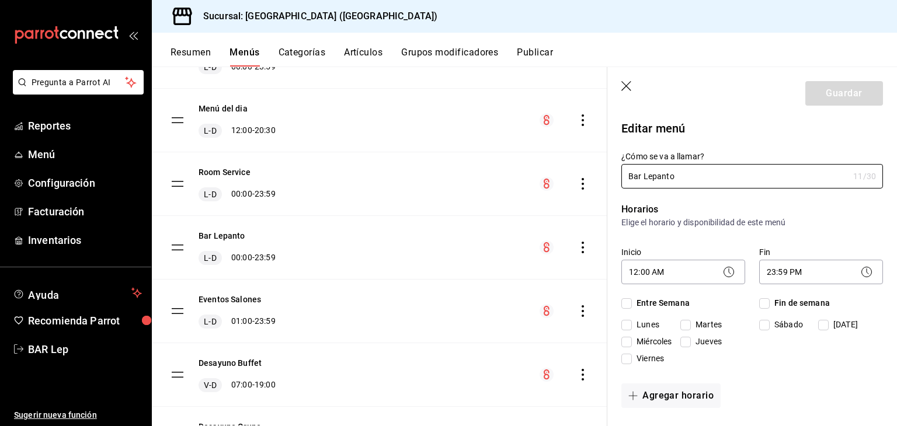
checkbox input "true"
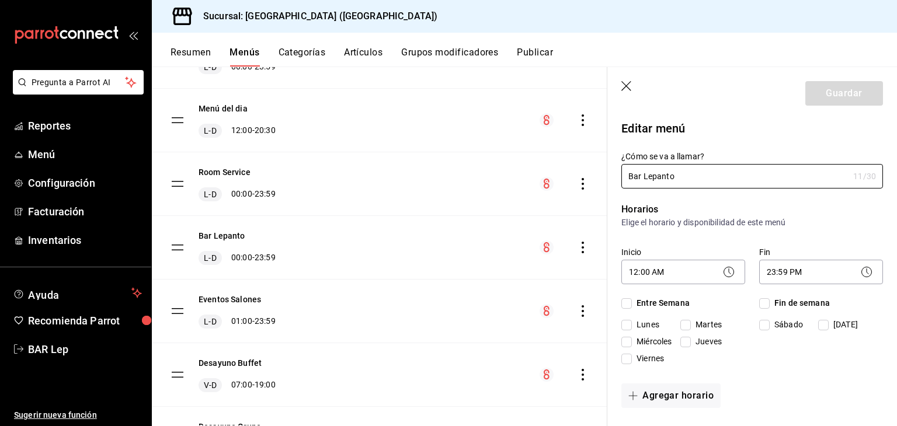
checkbox input "true"
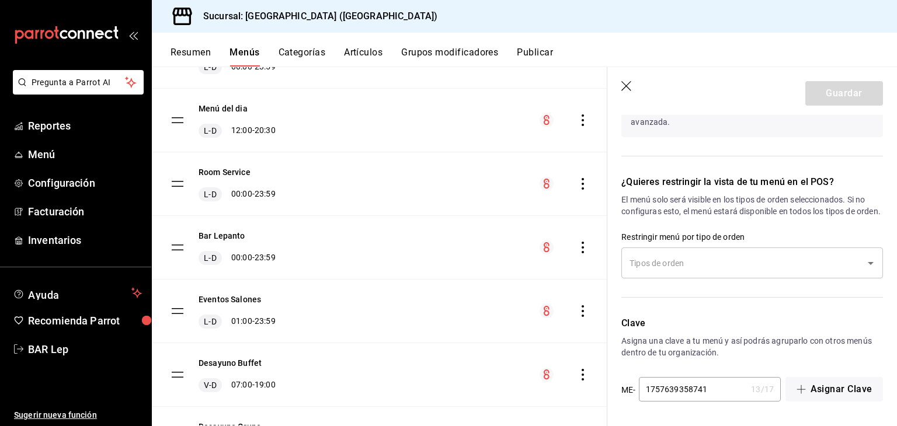
scroll to position [889, 0]
click at [628, 88] on icon "button" at bounding box center [626, 86] width 10 height 10
checkbox input "false"
type input "1758164331450"
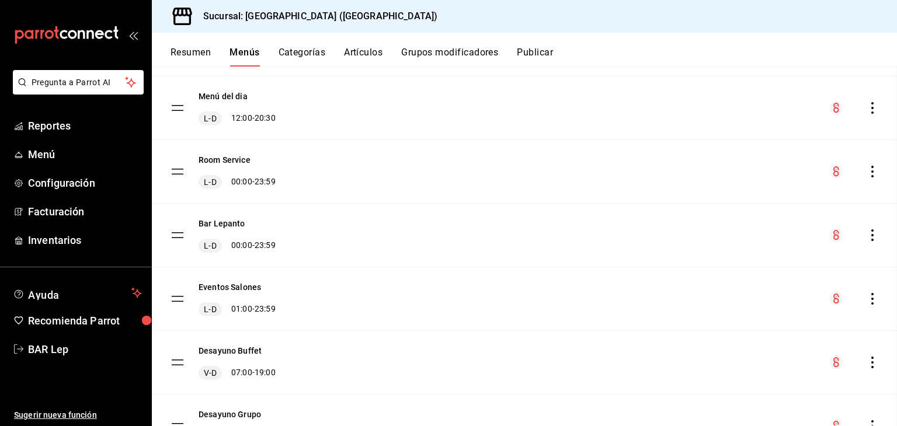
checkbox input "false"
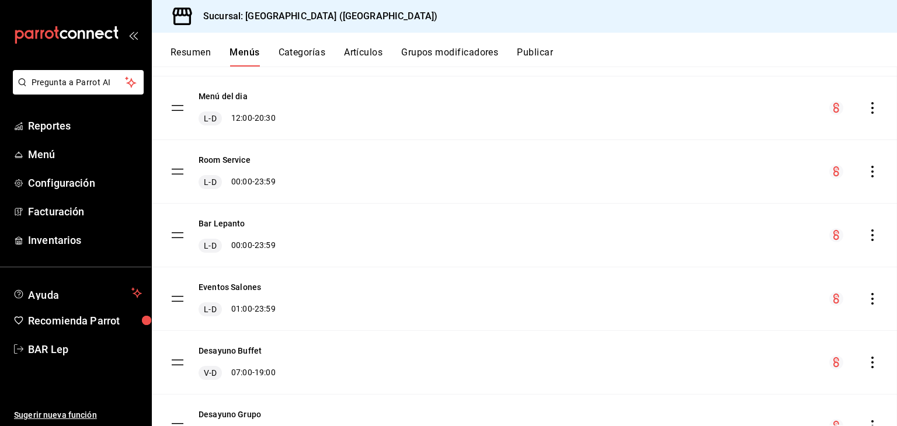
checkbox input "false"
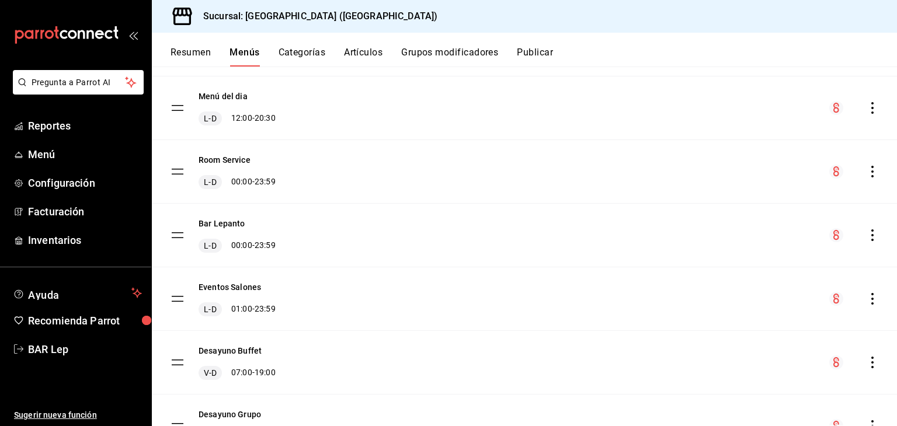
click at [365, 50] on button "Artículos" at bounding box center [363, 57] width 39 height 20
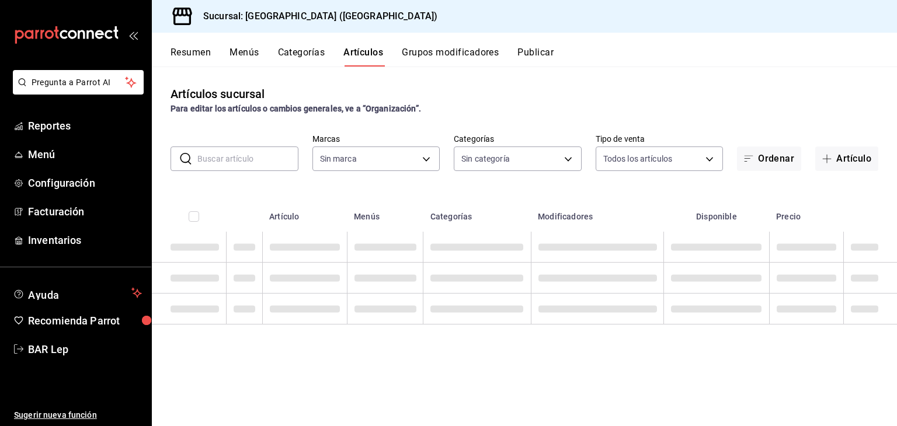
type input "78876d7d-d969-4c97-957f-d97bcaf374a8"
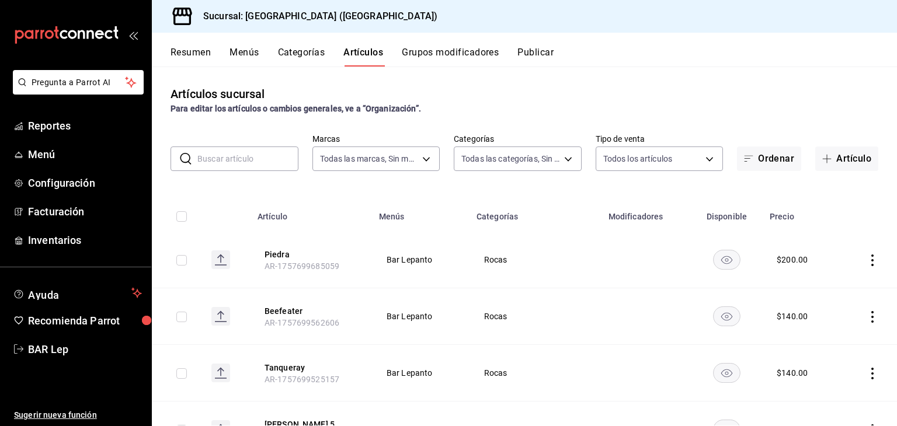
type input "9760281f-81ad-46c3-b9c0-be0c0613a977,ac4e71ac-81c4-4907-870b-e8ecc1dcb773,15b44…"
click at [222, 152] on input "text" at bounding box center [247, 158] width 101 height 23
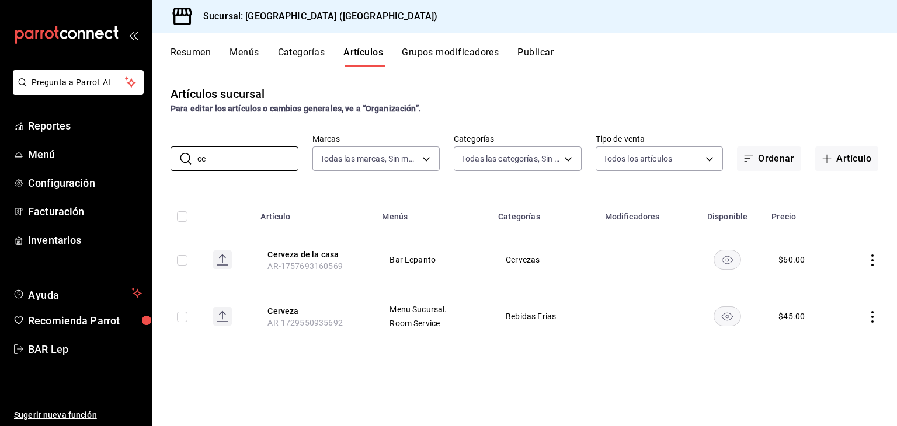
type input "c"
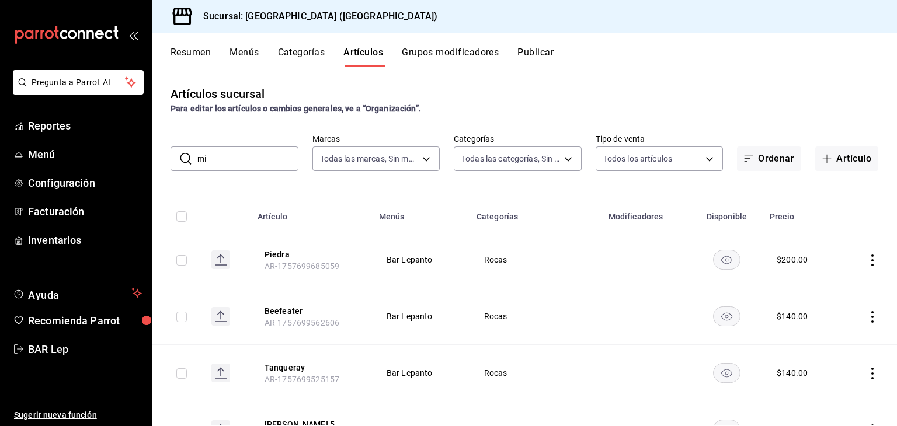
type input "michelada"
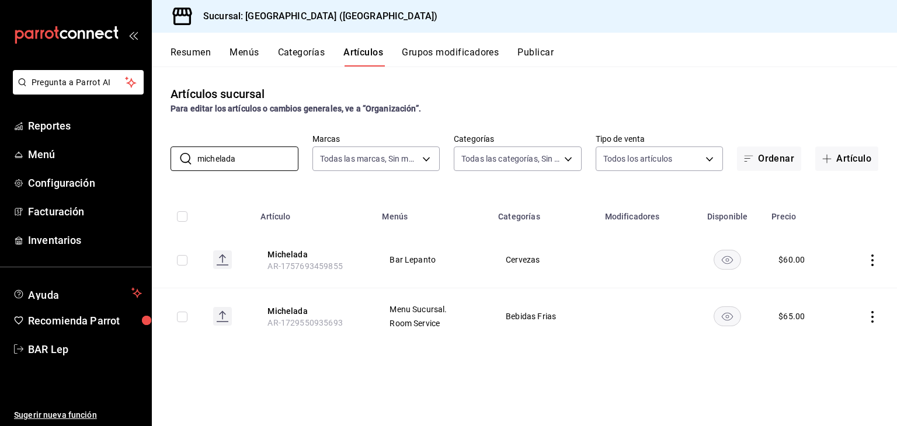
click at [876, 262] on icon "actions" at bounding box center [872, 261] width 12 height 12
click at [829, 280] on li "Editar" at bounding box center [827, 288] width 70 height 24
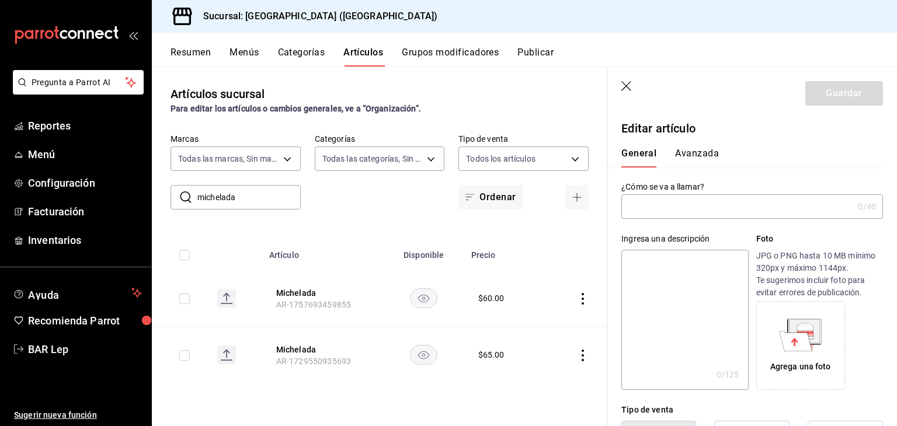
type input "Michelada"
type input "AR-1757693459855"
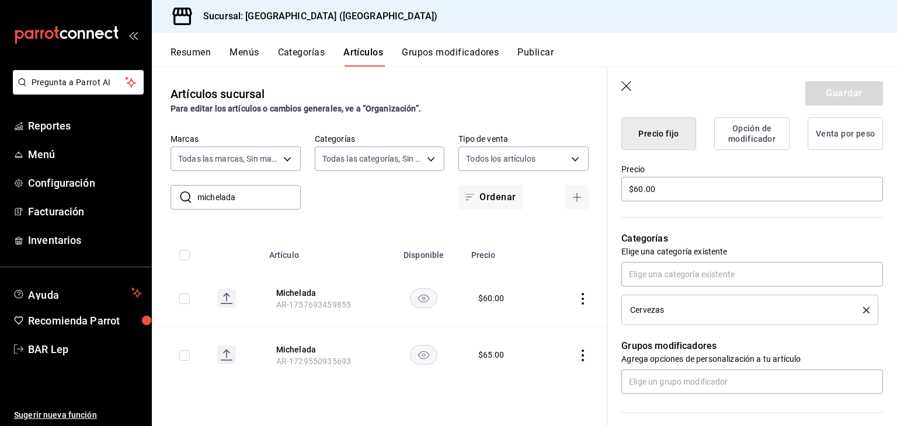
scroll to position [307, 0]
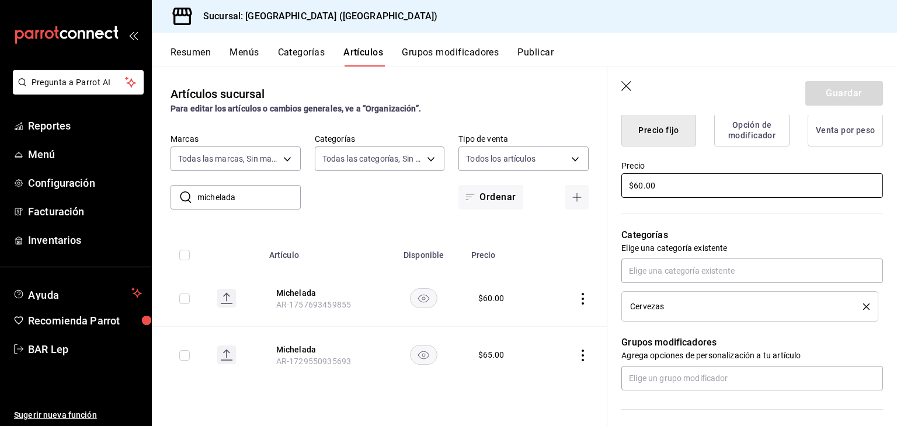
click at [639, 186] on input "$60.00" at bounding box center [752, 185] width 262 height 25
type input "$80.00"
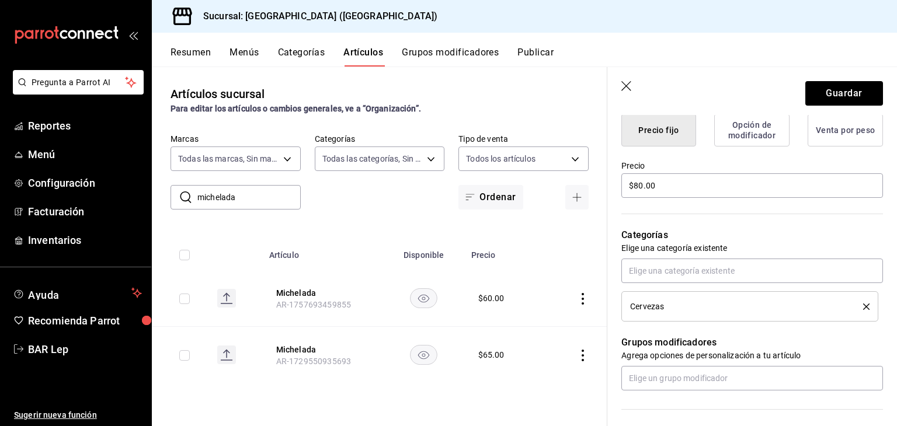
click at [840, 215] on div "Categorías Elige una categoría existente Cervezas" at bounding box center [745, 261] width 276 height 122
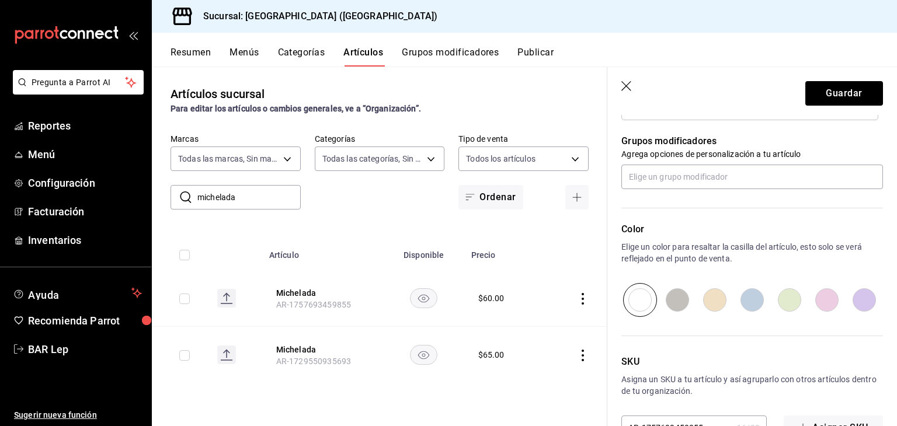
scroll to position [527, 0]
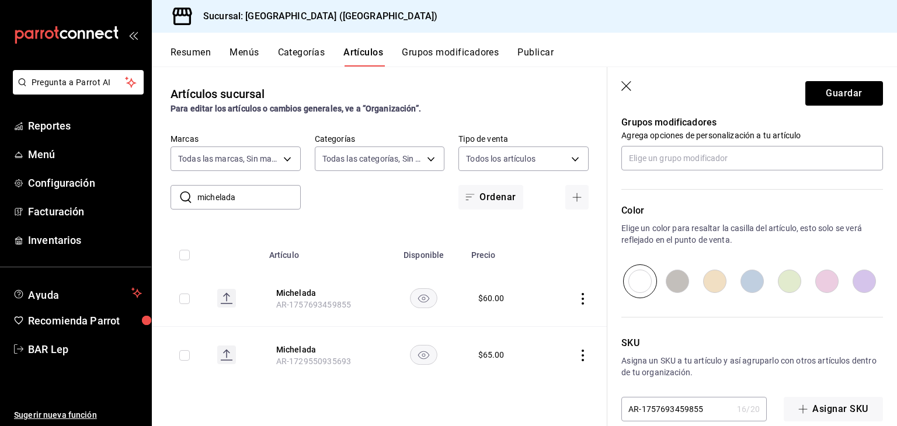
click at [696, 273] on input "radio" at bounding box center [714, 281] width 37 height 34
radio input "true"
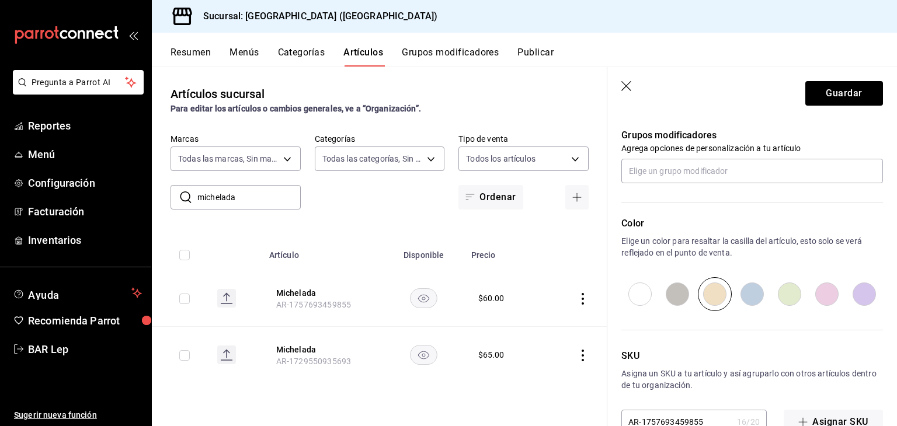
scroll to position [545, 0]
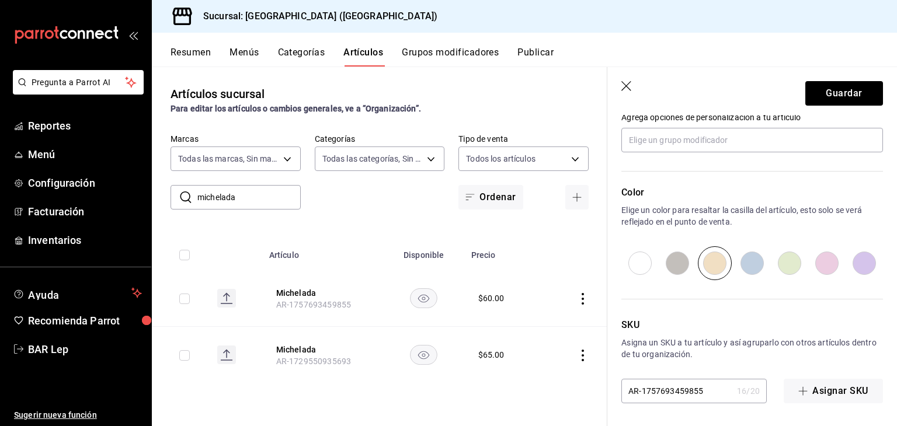
click at [636, 267] on input "radio" at bounding box center [639, 263] width 37 height 34
radio input "true"
click at [841, 92] on button "Guardar" at bounding box center [844, 93] width 78 height 25
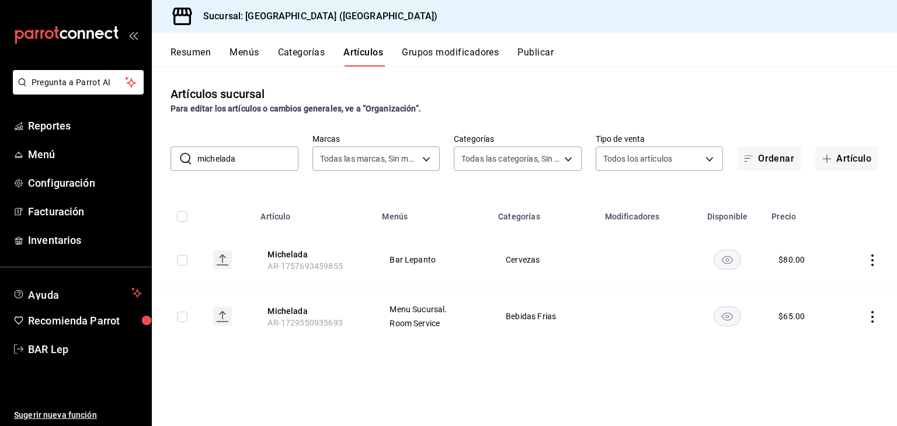
click at [267, 164] on input "michelada" at bounding box center [247, 158] width 101 height 23
click at [201, 58] on button "Resumen" at bounding box center [190, 57] width 40 height 20
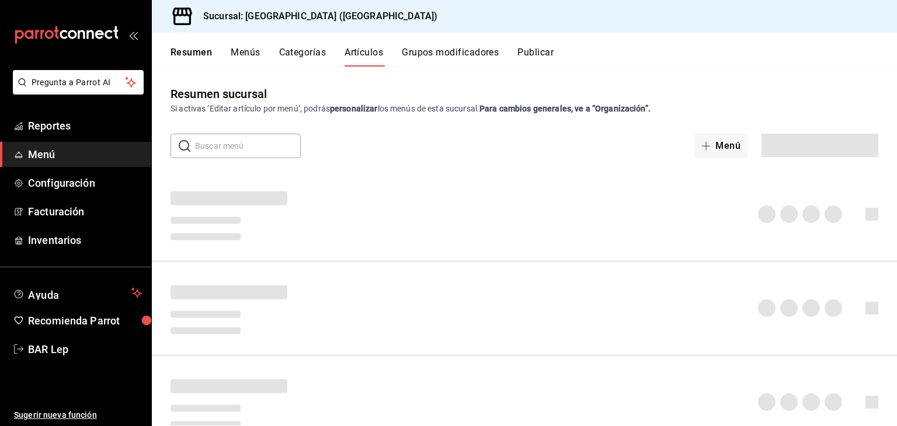
click at [259, 54] on button "Menús" at bounding box center [245, 57] width 29 height 20
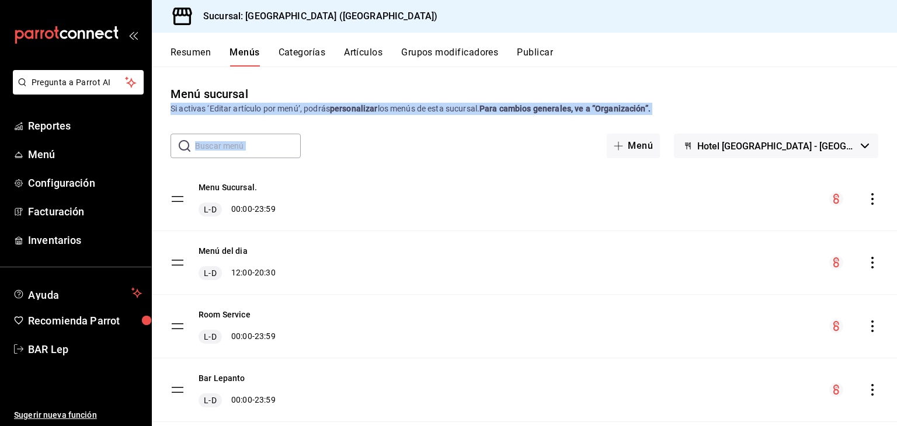
drag, startPoint x: 887, startPoint y: 100, endPoint x: 869, endPoint y: 117, distance: 24.0
click at [869, 117] on div "Menú sucursal Si activas ‘Editar artículo por menú’, podrás personalizar los me…" at bounding box center [524, 255] width 745 height 340
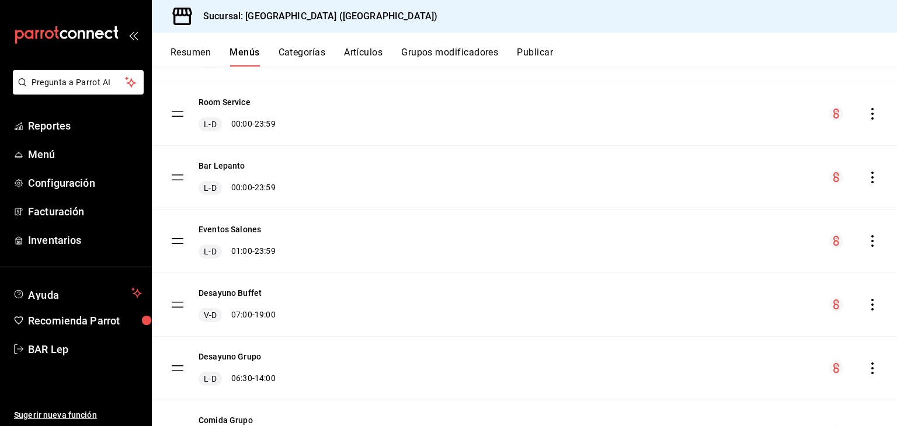
scroll to position [227, 0]
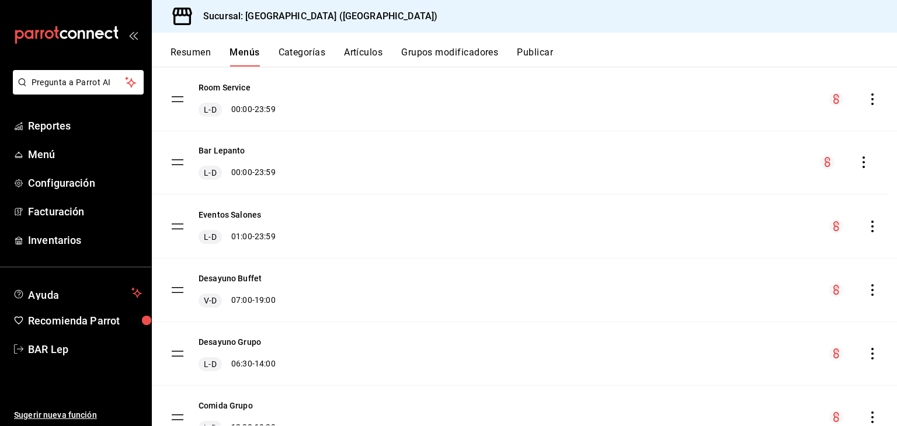
click at [173, 165] on tbody "Menu Sucursal. L-D 00:00 - 23:59 Menú del dia L-D 12:00 - 20:30 Room Service L-…" at bounding box center [524, 258] width 745 height 636
click at [198, 58] on button "Resumen" at bounding box center [190, 57] width 40 height 20
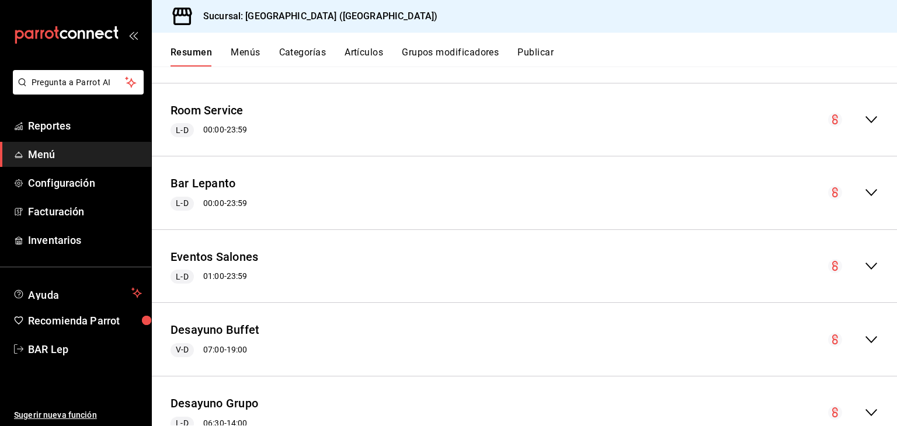
scroll to position [1706, 0]
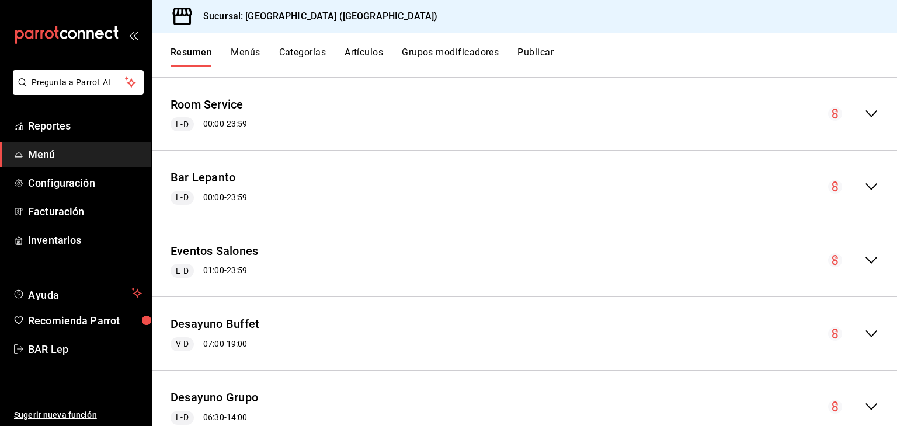
click at [864, 180] on icon "collapse-menu-row" at bounding box center [871, 187] width 14 height 14
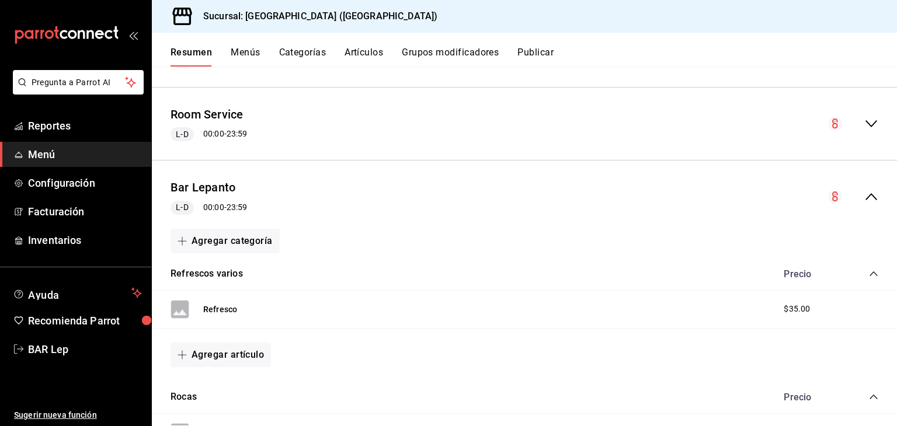
scroll to position [1678, 0]
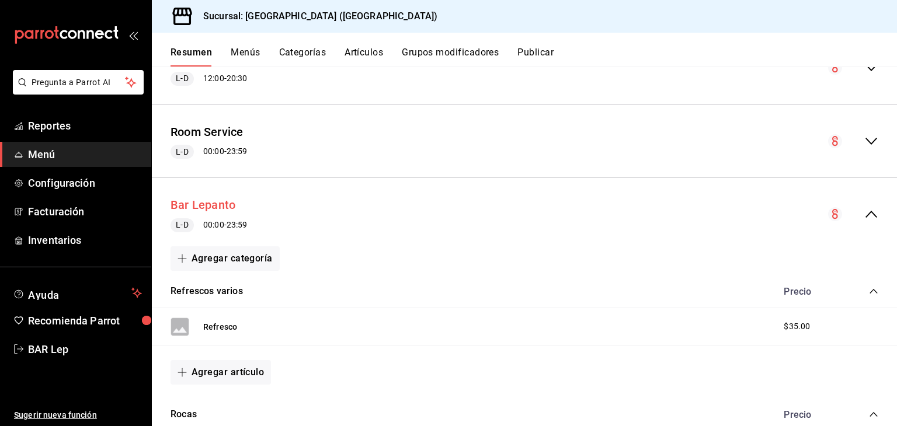
click at [234, 201] on button "Bar Lepanto" at bounding box center [202, 205] width 65 height 17
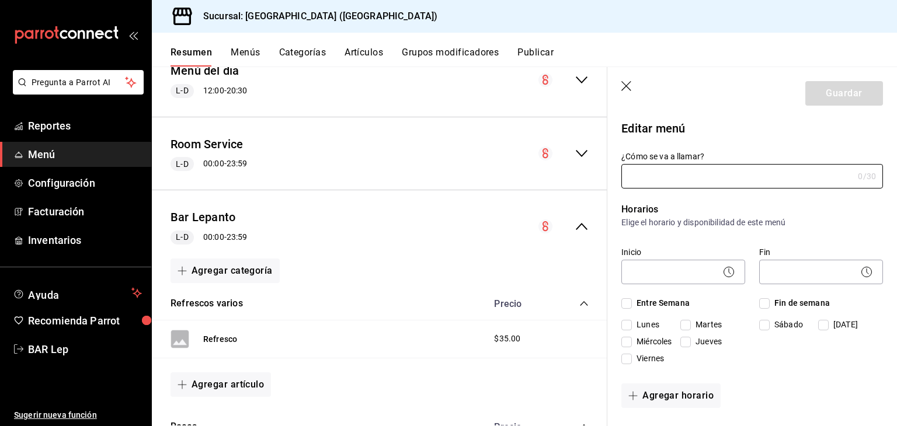
type input "Bar Lepanto"
checkbox input "true"
type input "1757639358741"
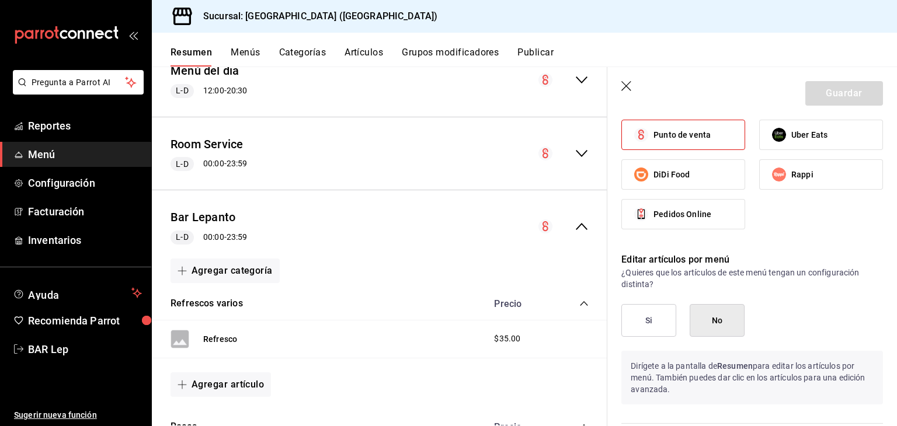
scroll to position [637, 0]
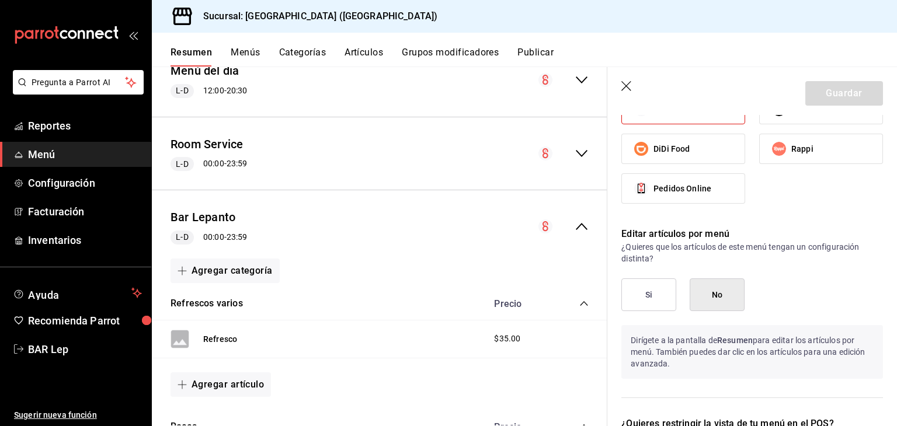
click at [649, 302] on button "Si" at bounding box center [648, 294] width 55 height 33
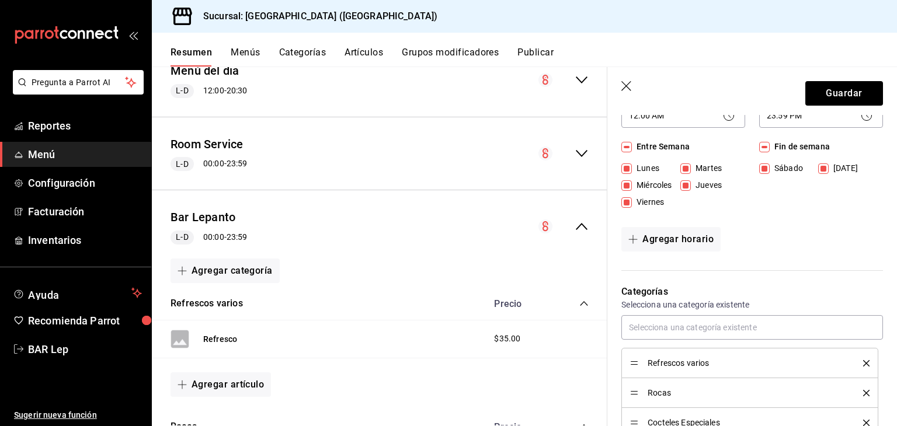
scroll to position [0, 0]
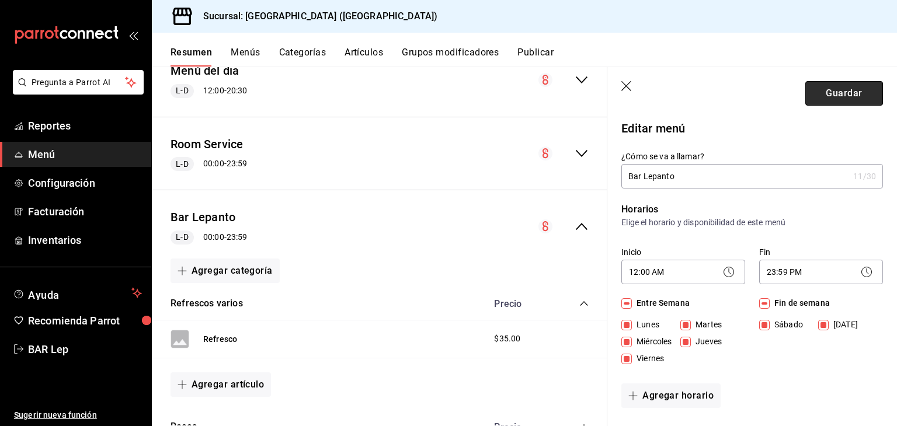
click at [831, 99] on button "Guardar" at bounding box center [844, 93] width 78 height 25
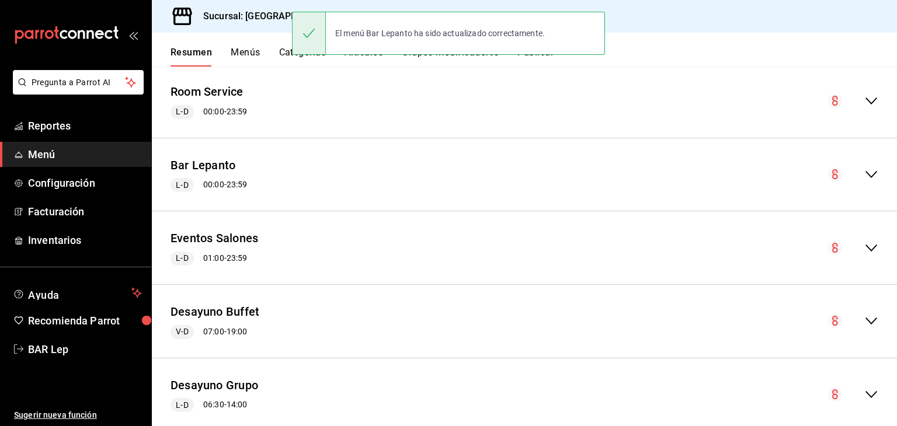
scroll to position [1679, 0]
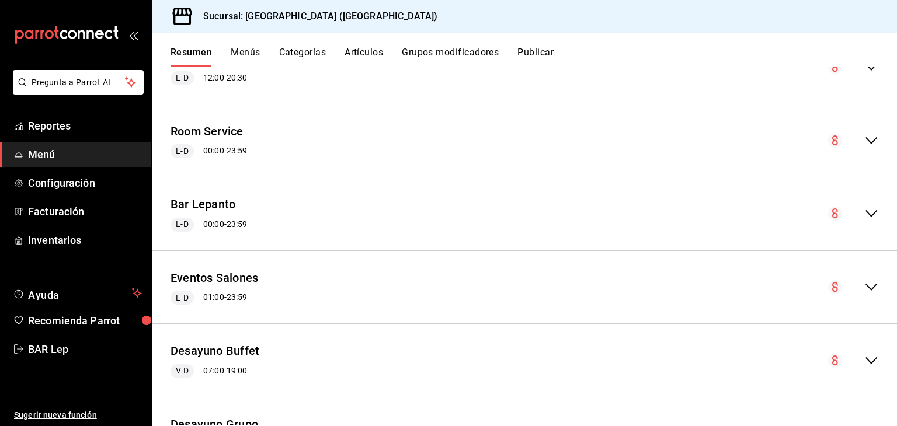
click at [853, 208] on div "collapse-menu-row" at bounding box center [853, 214] width 50 height 14
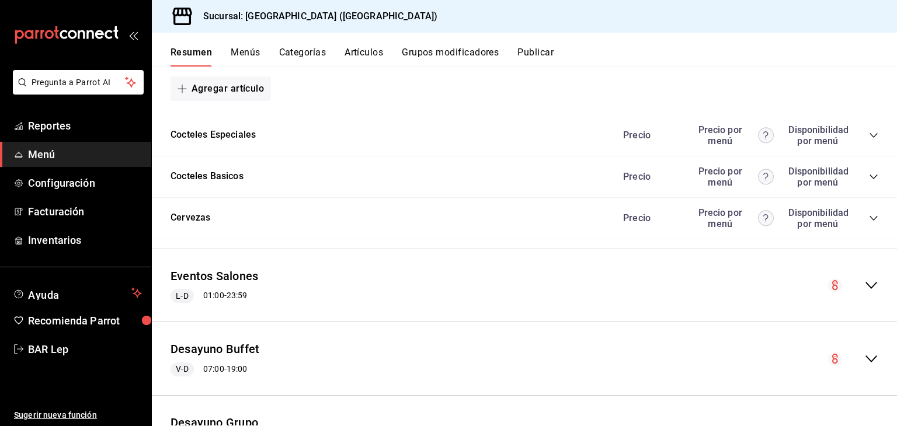
scroll to position [2547, 0]
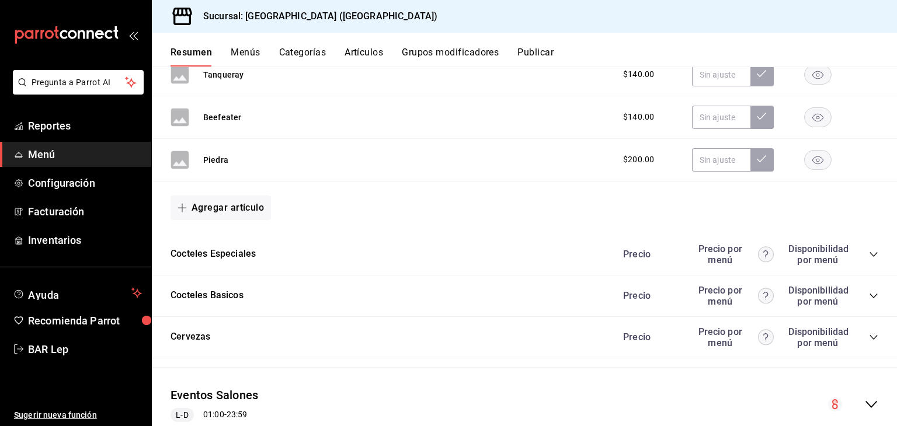
click at [869, 333] on icon "collapse-category-row" at bounding box center [873, 337] width 9 height 9
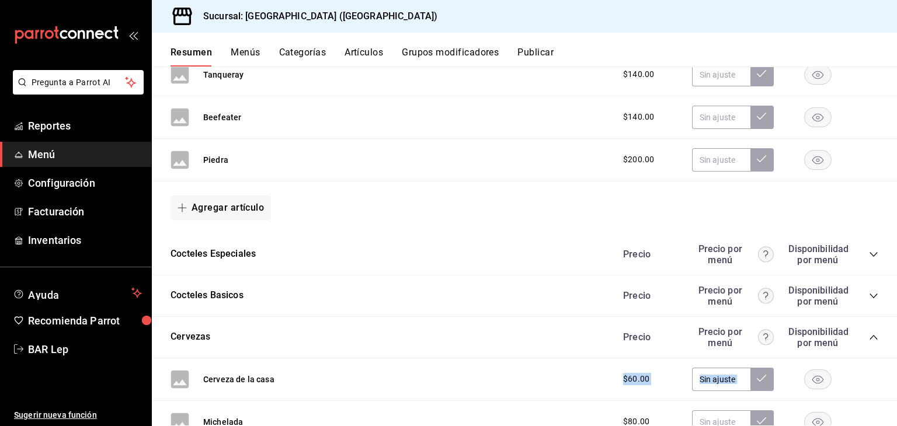
drag, startPoint x: 885, startPoint y: 339, endPoint x: 891, endPoint y: 361, distance: 22.9
click at [891, 361] on div "Resumen sucursal Si activas ‘Editar artículo por menú’, podrás personalizar los…" at bounding box center [524, 246] width 745 height 359
click at [884, 351] on div "Cervezas Precio Precio por menú Disponibilidad por menú" at bounding box center [524, 337] width 745 height 41
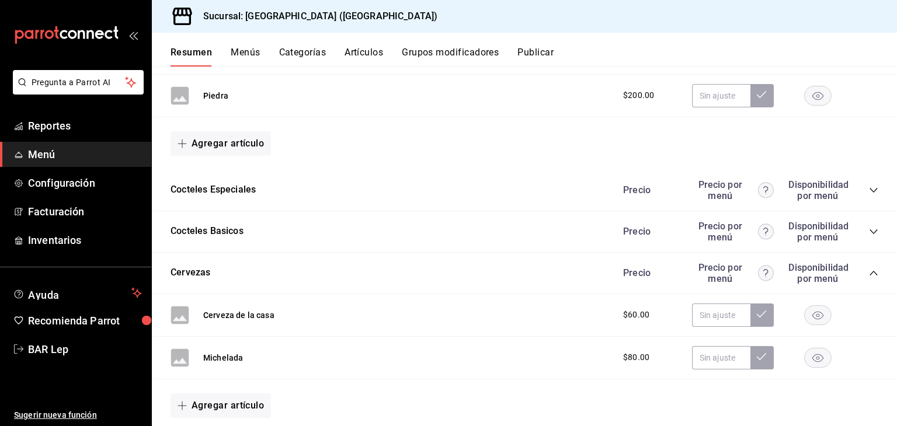
scroll to position [2645, 0]
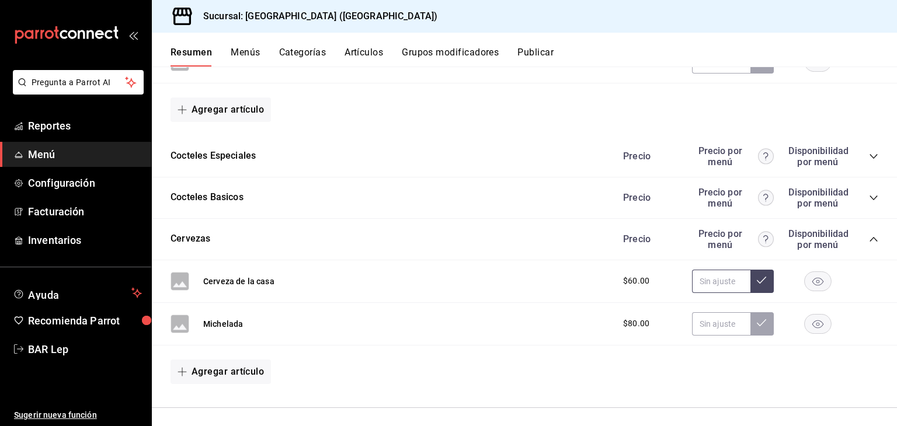
click at [693, 274] on input "text" at bounding box center [721, 281] width 58 height 23
click at [867, 312] on div "$80.00" at bounding box center [744, 323] width 267 height 23
click at [729, 270] on input "text" at bounding box center [721, 281] width 58 height 23
click at [876, 303] on div "Michelada $80.00" at bounding box center [524, 324] width 745 height 43
click at [701, 283] on input "text" at bounding box center [721, 281] width 58 height 23
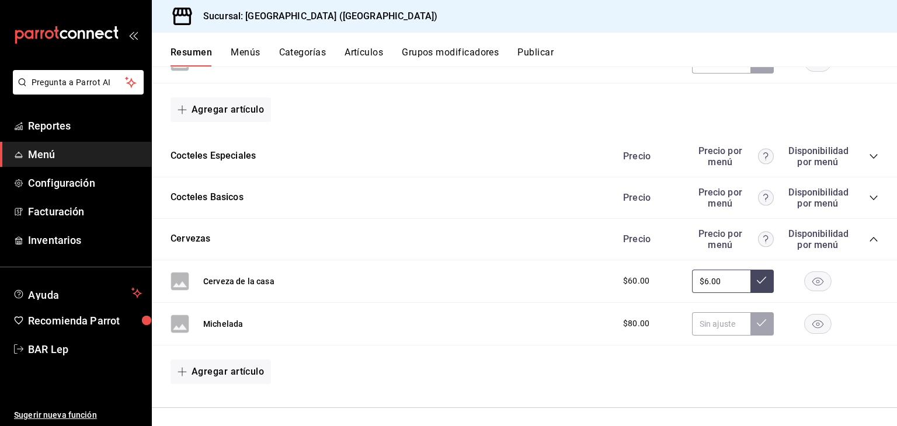
type input "$60.00"
click at [724, 280] on input "$60.00" at bounding box center [721, 281] width 58 height 23
click at [865, 278] on div "$60.00" at bounding box center [744, 281] width 267 height 23
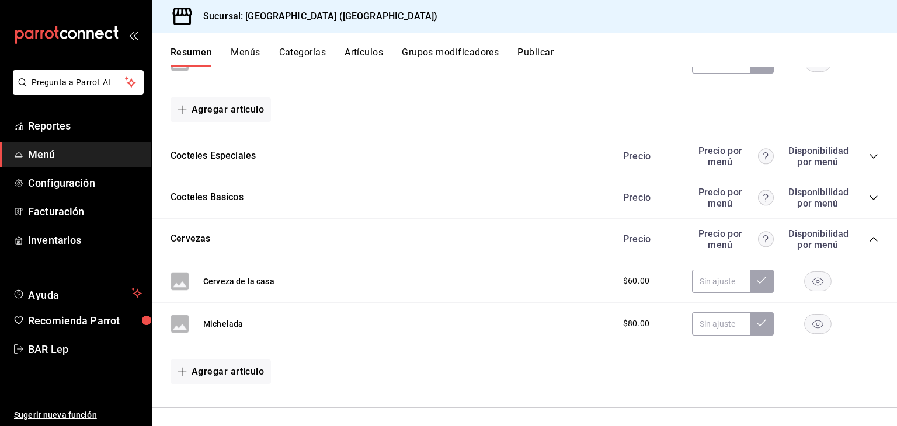
click at [871, 280] on div "Cerveza de la casa $60.00" at bounding box center [524, 281] width 745 height 43
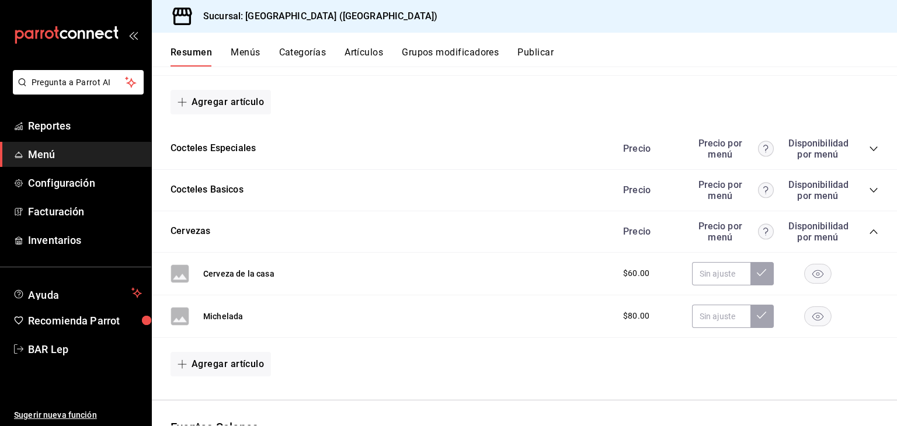
scroll to position [2648, 0]
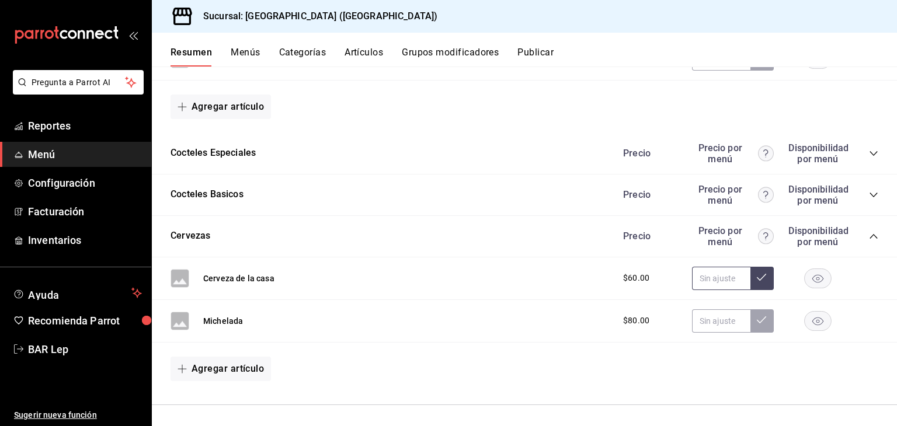
click at [705, 281] on input "text" at bounding box center [721, 278] width 58 height 23
click at [860, 283] on div "Cerveza de la casa $60.00" at bounding box center [524, 278] width 745 height 43
click at [724, 277] on input "text" at bounding box center [721, 278] width 58 height 23
click at [866, 273] on div "$60.00" at bounding box center [744, 278] width 267 height 23
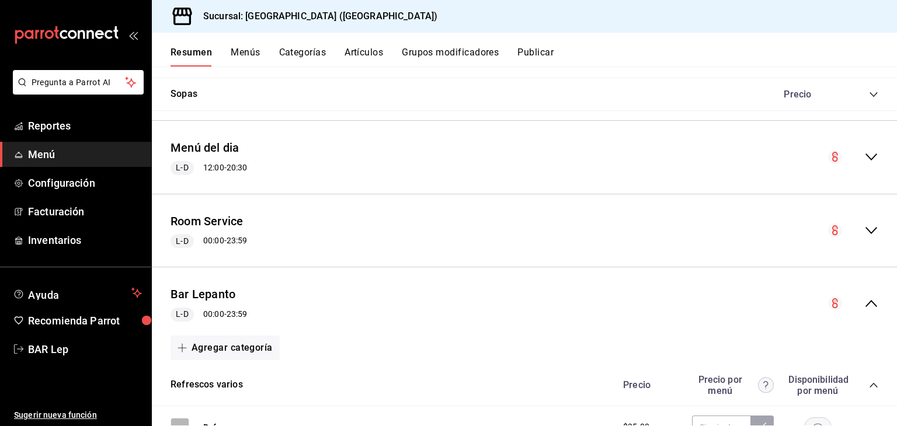
scroll to position [1598, 0]
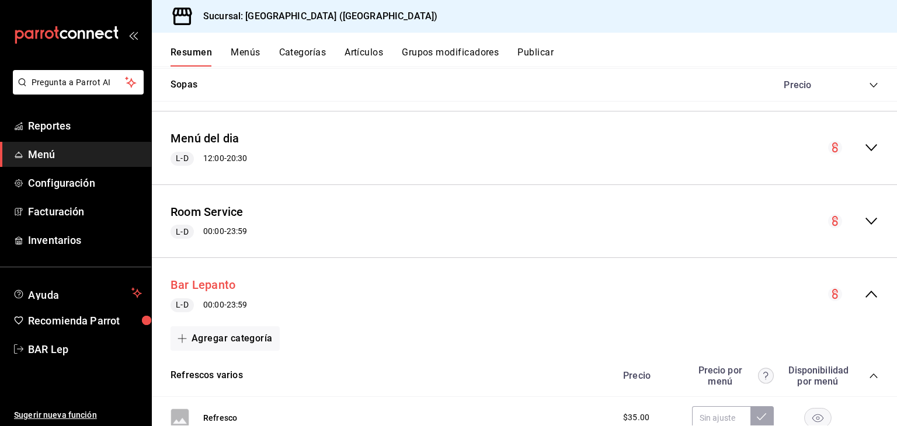
click at [226, 285] on button "Bar Lepanto" at bounding box center [202, 285] width 65 height 17
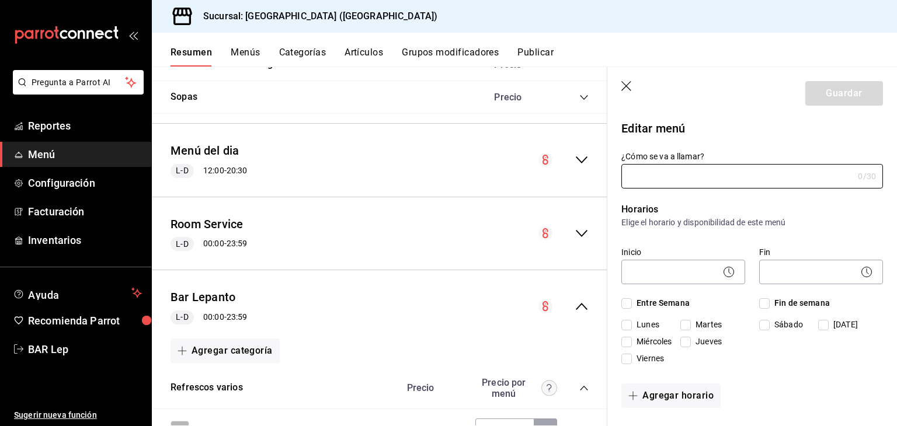
type input "Bar Lepanto"
checkbox input "true"
type input "1757639358741"
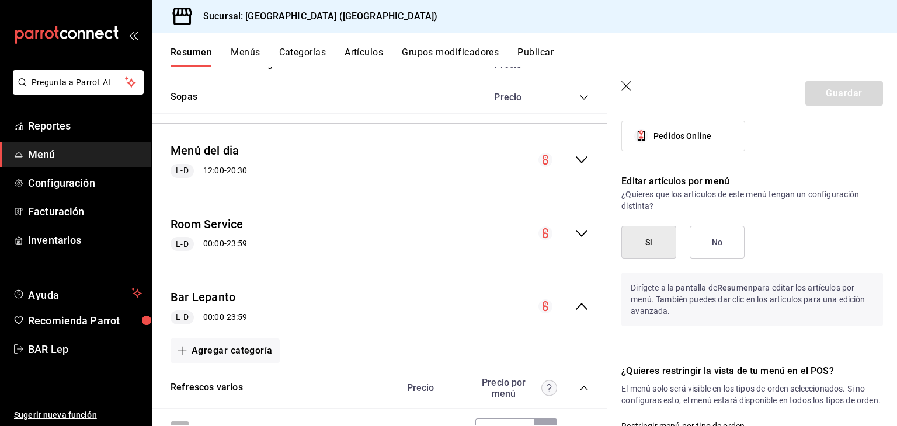
scroll to position [685, 0]
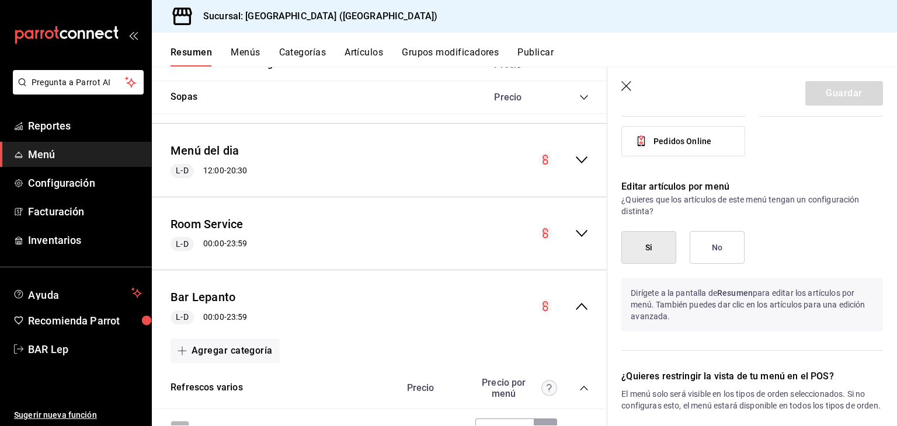
click at [796, 222] on div "Editar artículos por menú ¿Quieres que los artículos de este menú tengan un con…" at bounding box center [745, 261] width 276 height 190
click at [627, 88] on icon "button" at bounding box center [627, 87] width 12 height 12
checkbox input "false"
type input "1758164765910"
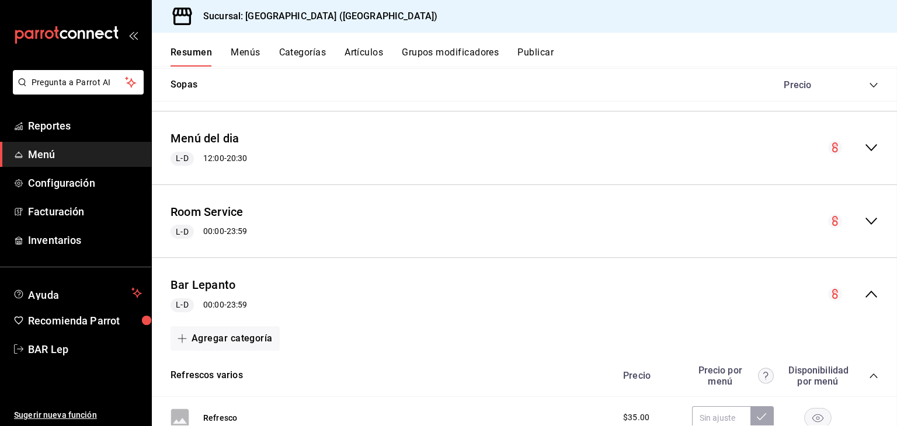
checkbox input "false"
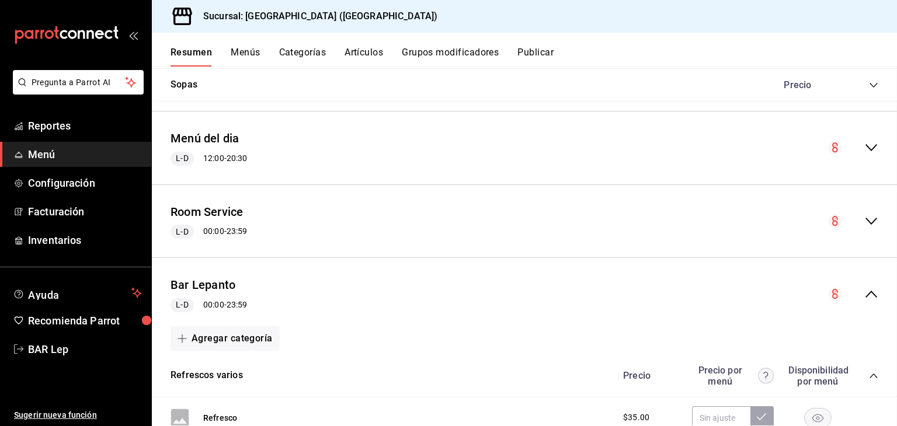
checkbox input "false"
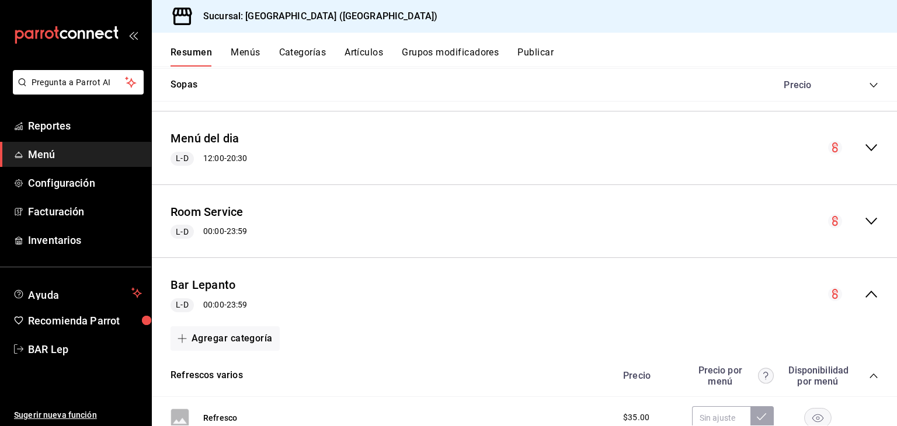
click at [864, 294] on icon "collapse-menu-row" at bounding box center [871, 294] width 14 height 14
